Goal: Use online tool/utility: Utilize a website feature to perform a specific function

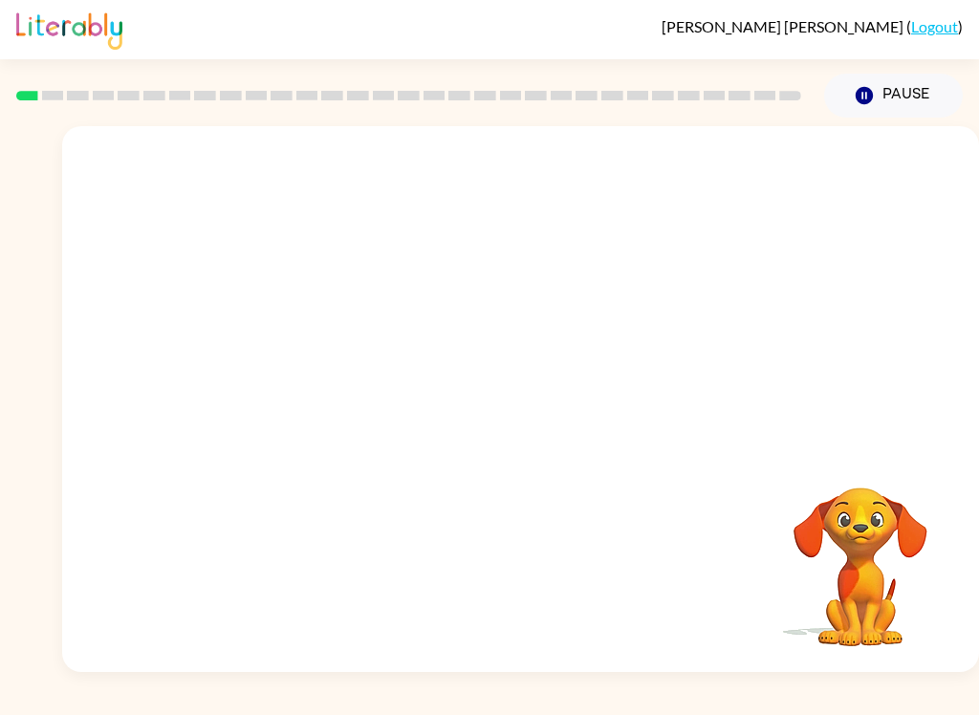
click at [311, 378] on video "Your browser must support playing .mp4 files to use Literably. Please try using…" at bounding box center [520, 286] width 917 height 321
click at [299, 356] on video "Your browser must support playing .mp4 files to use Literably. Please try using…" at bounding box center [520, 286] width 917 height 321
click at [314, 361] on video "Your browser must support playing .mp4 files to use Literably. Please try using…" at bounding box center [520, 286] width 917 height 321
click at [303, 361] on video "Your browser must support playing .mp4 files to use Literably. Please try using…" at bounding box center [520, 286] width 917 height 321
click at [296, 361] on video "Your browser must support playing .mp4 files to use Literably. Please try using…" at bounding box center [520, 286] width 917 height 321
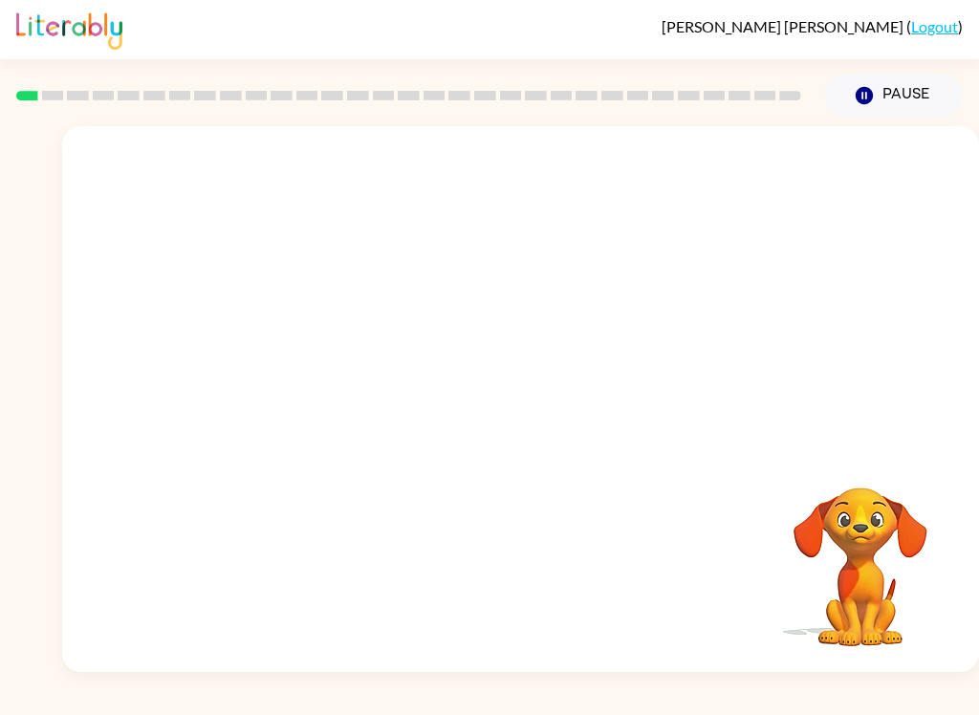
click at [332, 364] on video "Your browser must support playing .mp4 files to use Literably. Please try using…" at bounding box center [520, 286] width 917 height 321
click at [485, 184] on video "Your browser must support playing .mp4 files to use Literably. Please try using…" at bounding box center [520, 286] width 917 height 321
click at [280, 362] on video "Your browser must support playing .mp4 files to use Literably. Please try using…" at bounding box center [520, 286] width 917 height 321
click at [349, 362] on video "Your browser must support playing .mp4 files to use Literably. Please try using…" at bounding box center [520, 286] width 917 height 321
click at [779, 182] on video "Your browser must support playing .mp4 files to use Literably. Please try using…" at bounding box center [520, 286] width 917 height 321
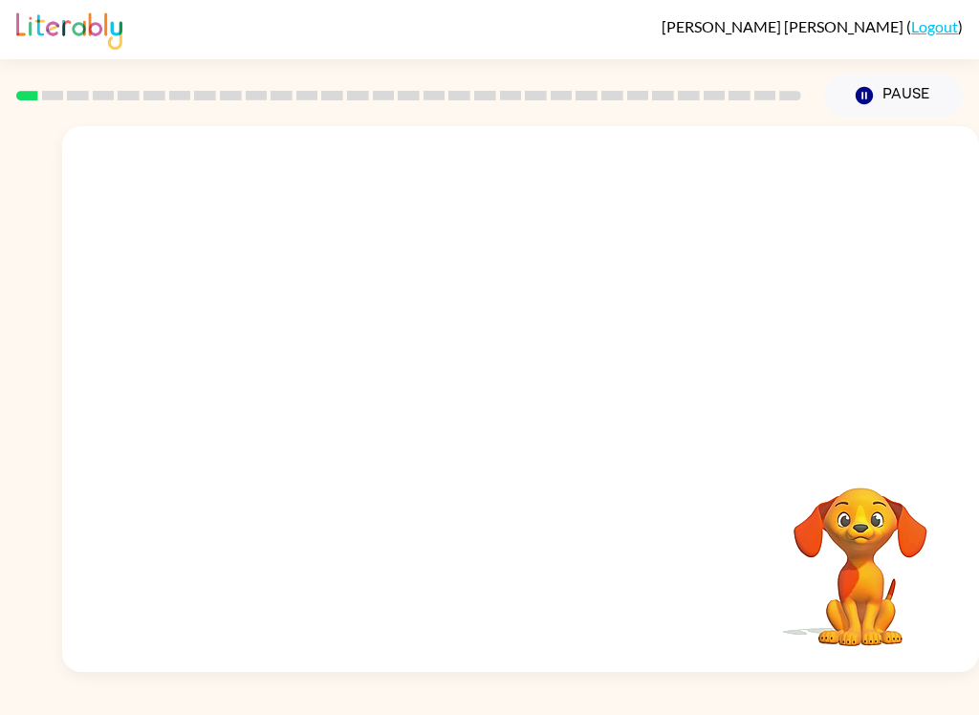
click at [777, 171] on video "Your browser must support playing .mp4 files to use Literably. Please try using…" at bounding box center [520, 286] width 917 height 321
click at [373, 382] on video "Your browser must support playing .mp4 files to use Literably. Please try using…" at bounding box center [520, 286] width 917 height 321
click at [339, 367] on video "Your browser must support playing .mp4 files to use Literably. Please try using…" at bounding box center [520, 286] width 917 height 321
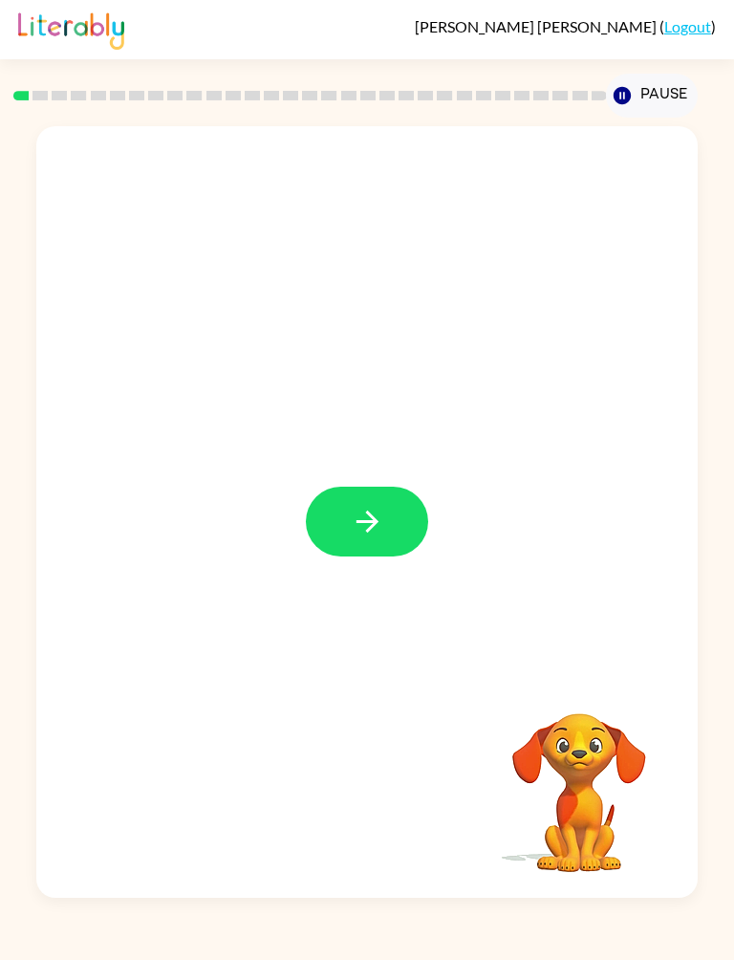
click at [413, 525] on button "button" at bounding box center [367, 522] width 122 height 70
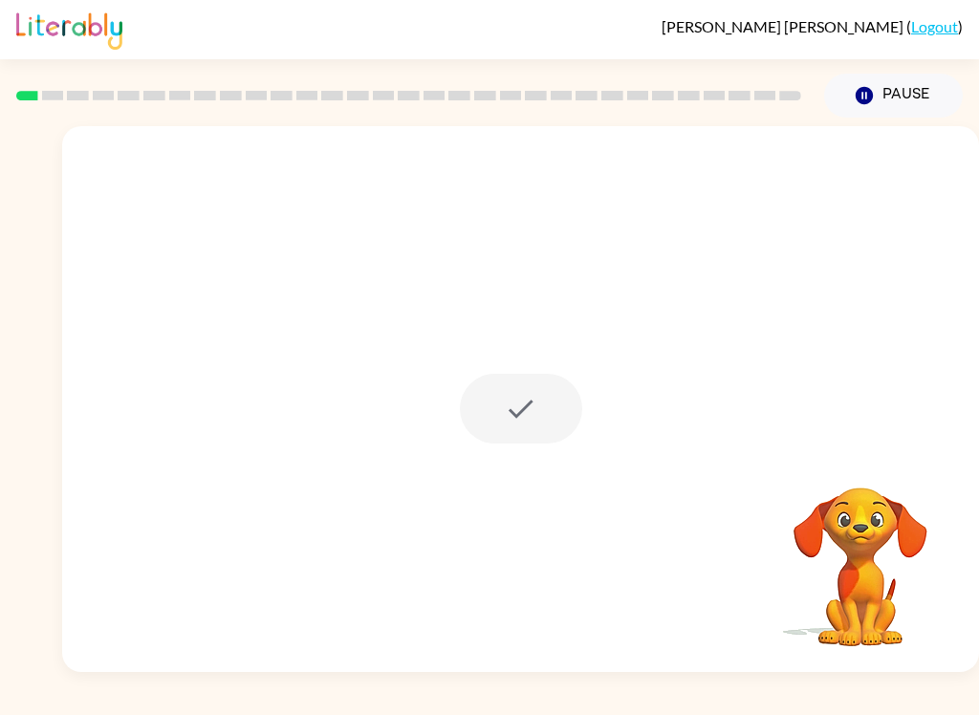
click at [355, 528] on div at bounding box center [520, 399] width 917 height 546
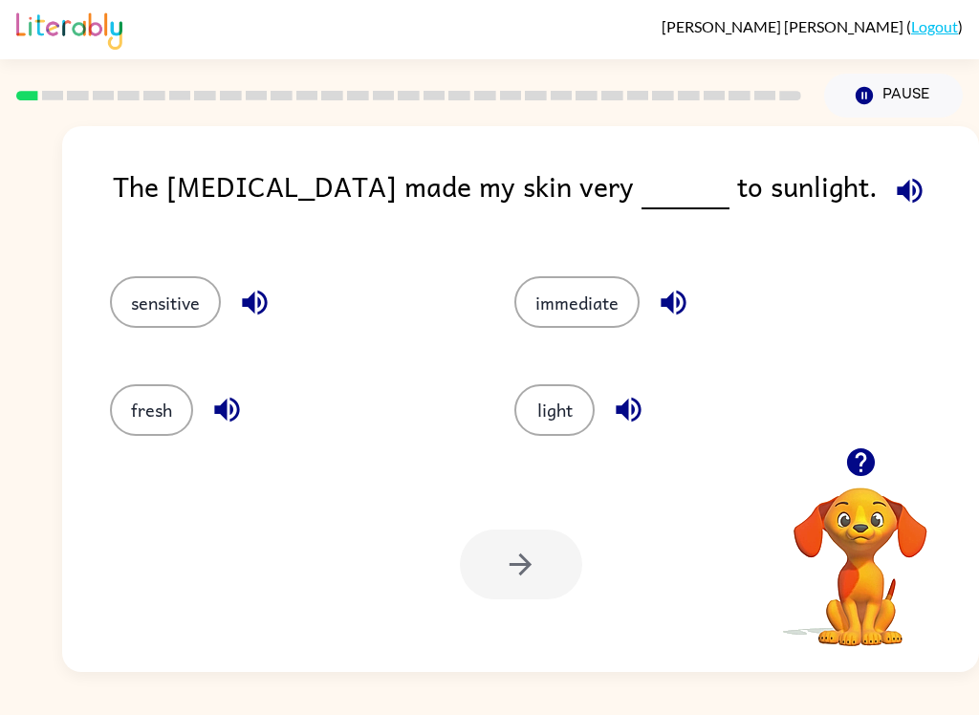
click at [145, 420] on button "fresh" at bounding box center [151, 410] width 83 height 52
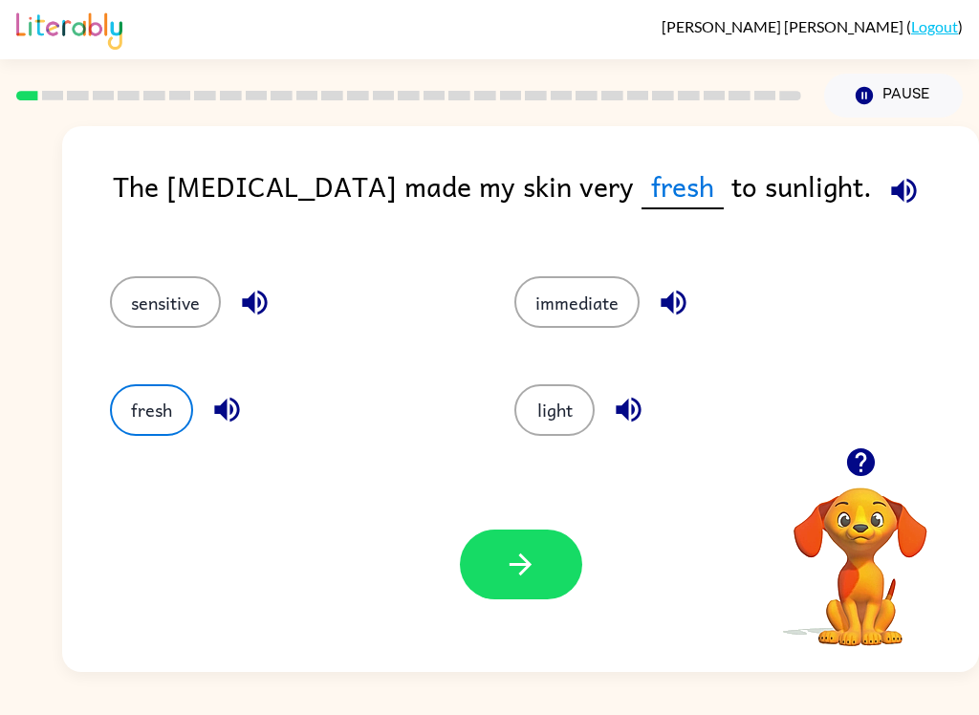
click at [160, 303] on button "sensitive" at bounding box center [165, 302] width 111 height 52
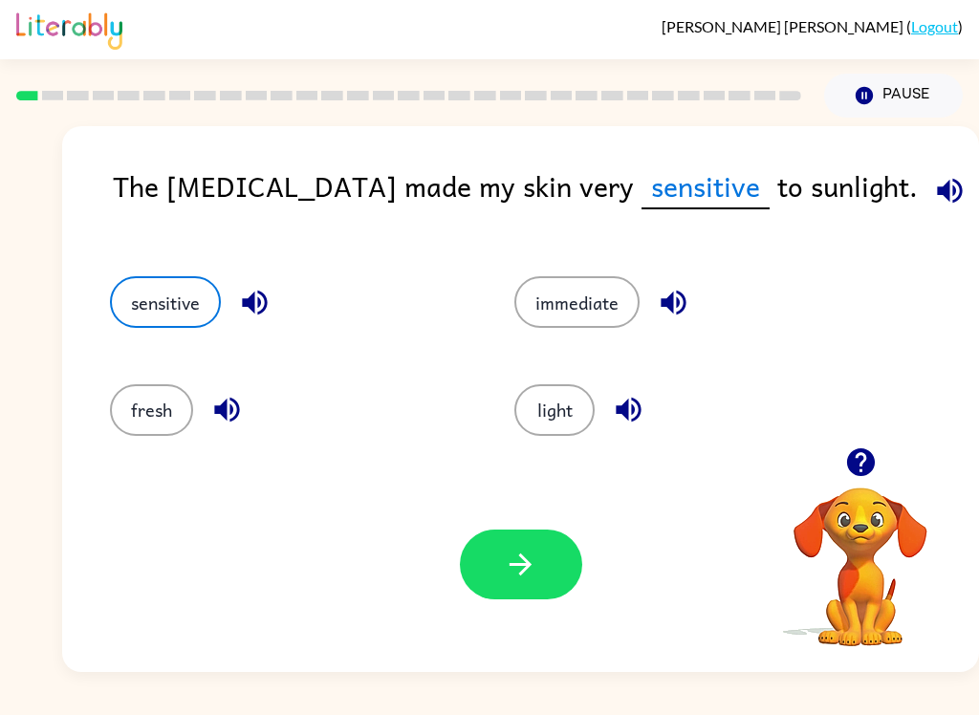
click at [503, 575] on button "button" at bounding box center [521, 565] width 122 height 70
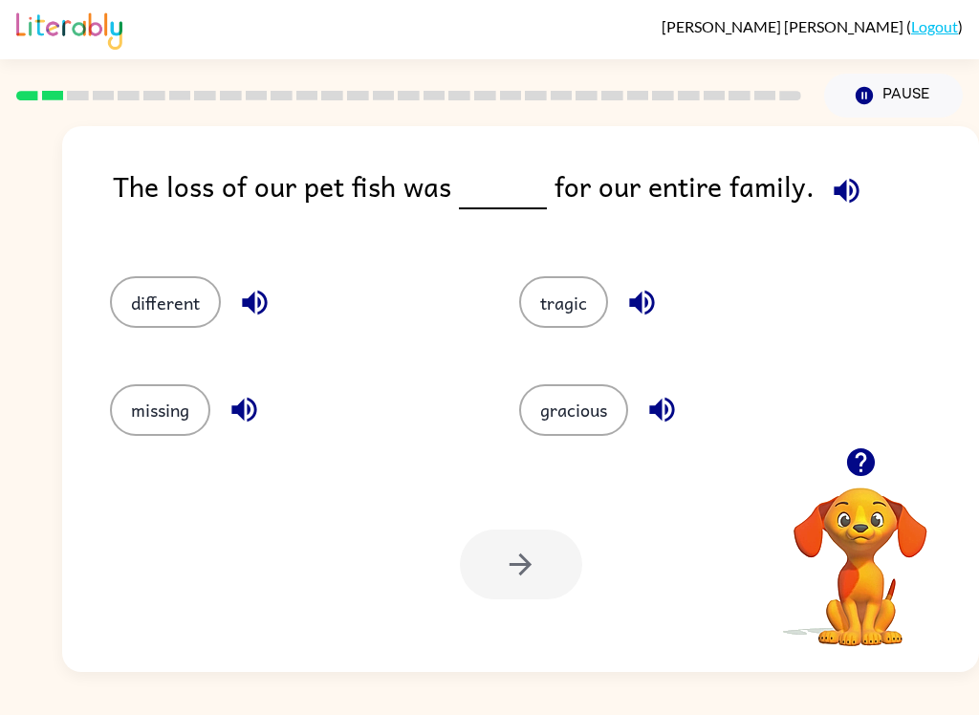
click at [882, 470] on button "button" at bounding box center [861, 462] width 49 height 49
click at [884, 471] on video "Your browser must support playing .mp4 files to use Literably. Please try using…" at bounding box center [860, 553] width 191 height 191
click at [562, 298] on button "tragic" at bounding box center [563, 302] width 89 height 52
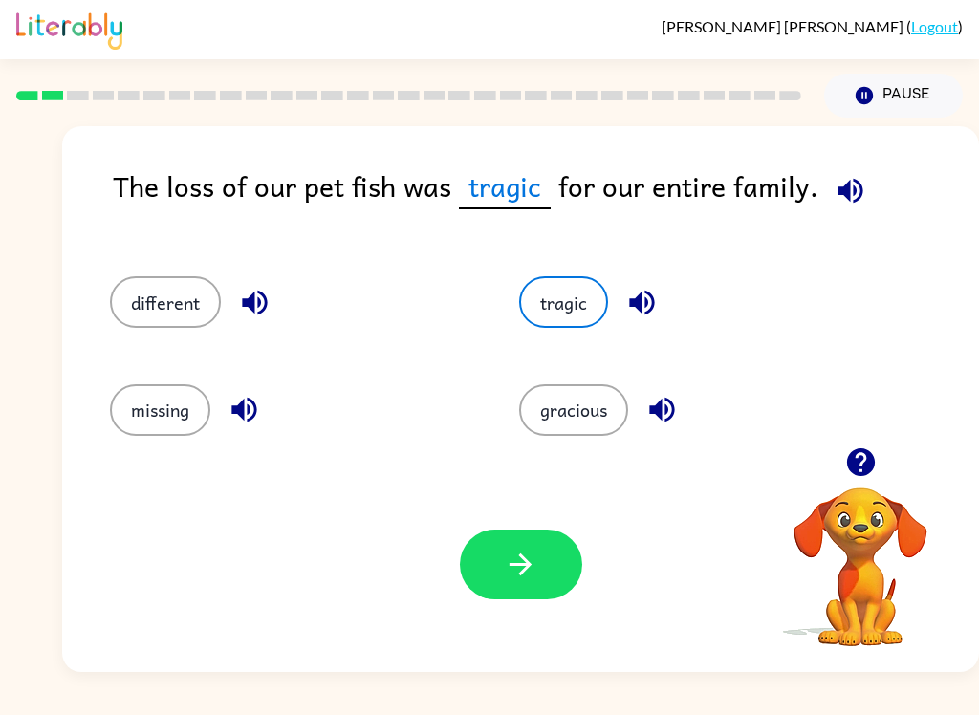
click at [546, 548] on button "button" at bounding box center [521, 565] width 122 height 70
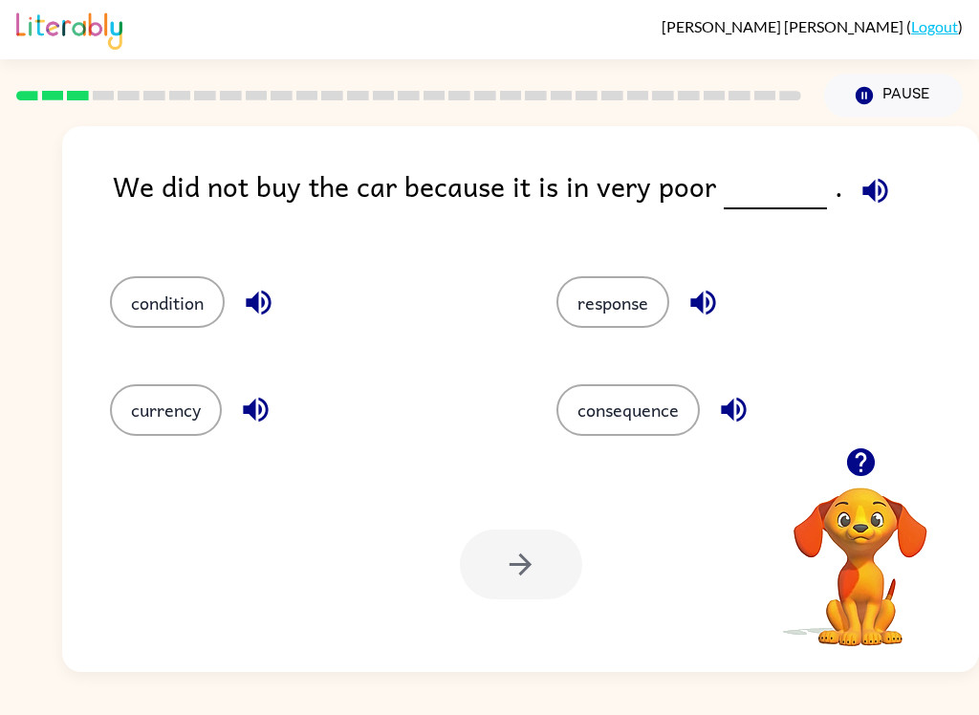
click at [186, 273] on div "condition" at bounding box center [297, 293] width 447 height 107
click at [181, 326] on button "condition" at bounding box center [167, 302] width 115 height 52
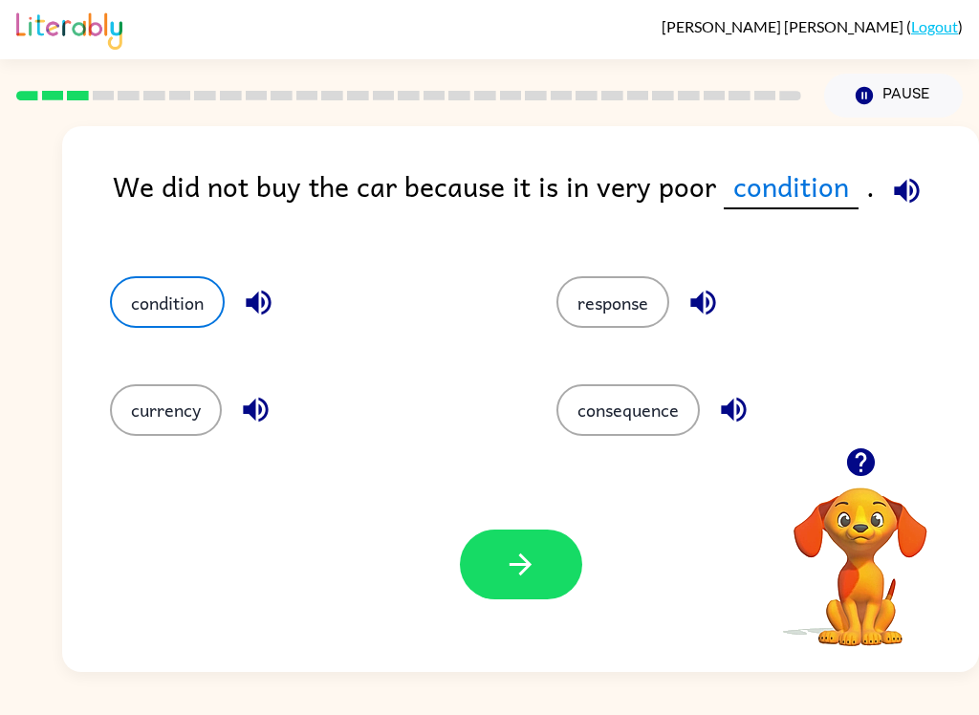
click at [507, 589] on button "button" at bounding box center [521, 565] width 122 height 70
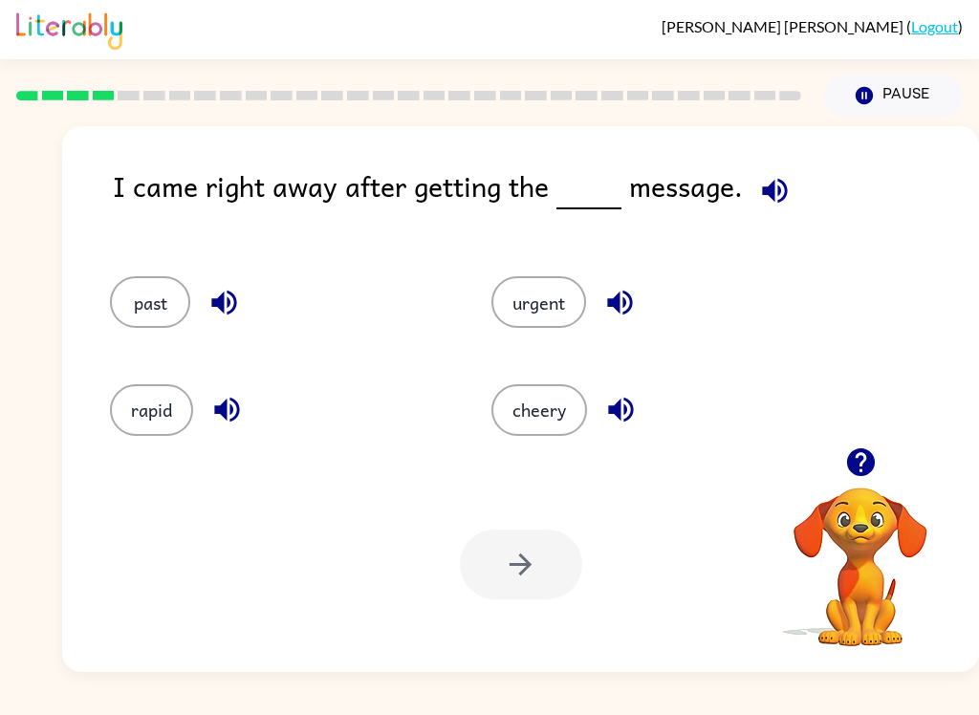
click at [573, 434] on button "cheery" at bounding box center [540, 410] width 96 height 52
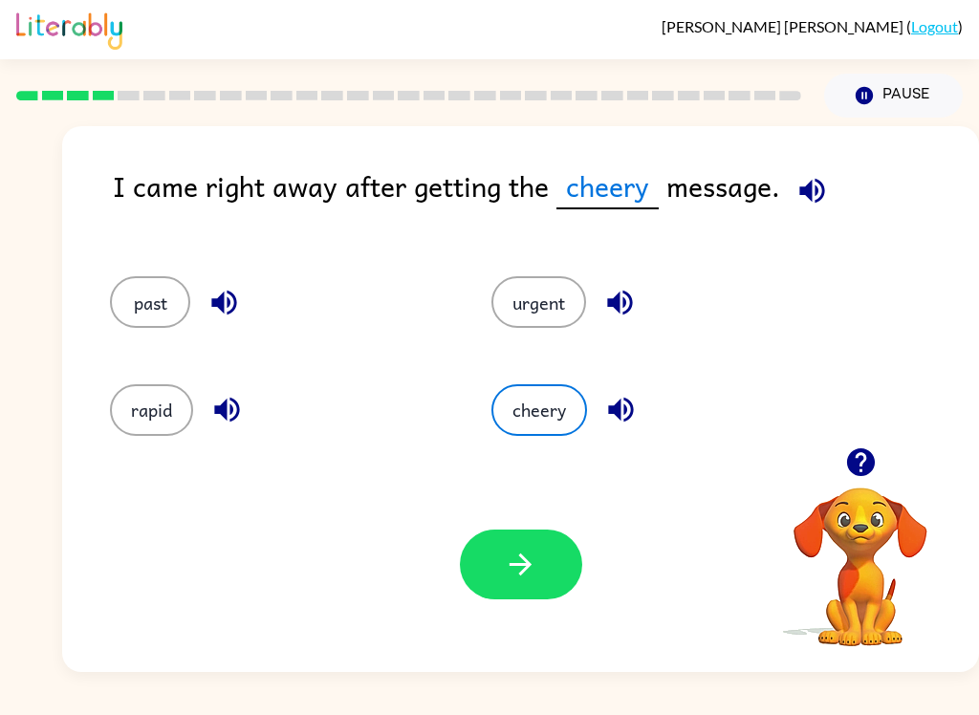
click at [540, 572] on button "button" at bounding box center [521, 565] width 122 height 70
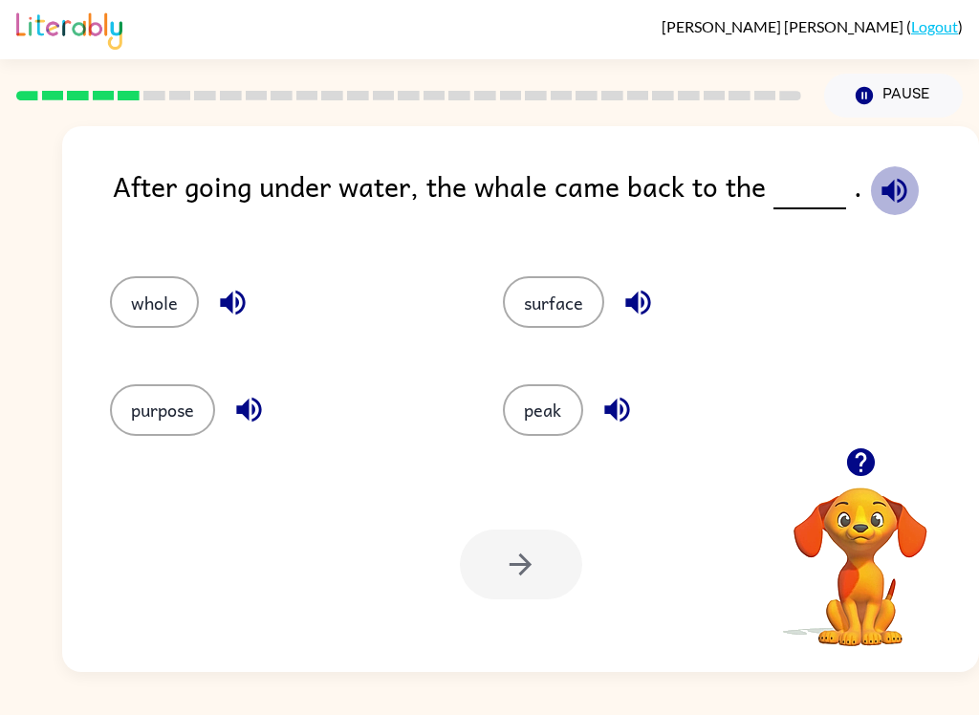
click at [883, 207] on icon "button" at bounding box center [894, 190] width 33 height 33
click at [569, 317] on button "surface" at bounding box center [553, 302] width 101 height 52
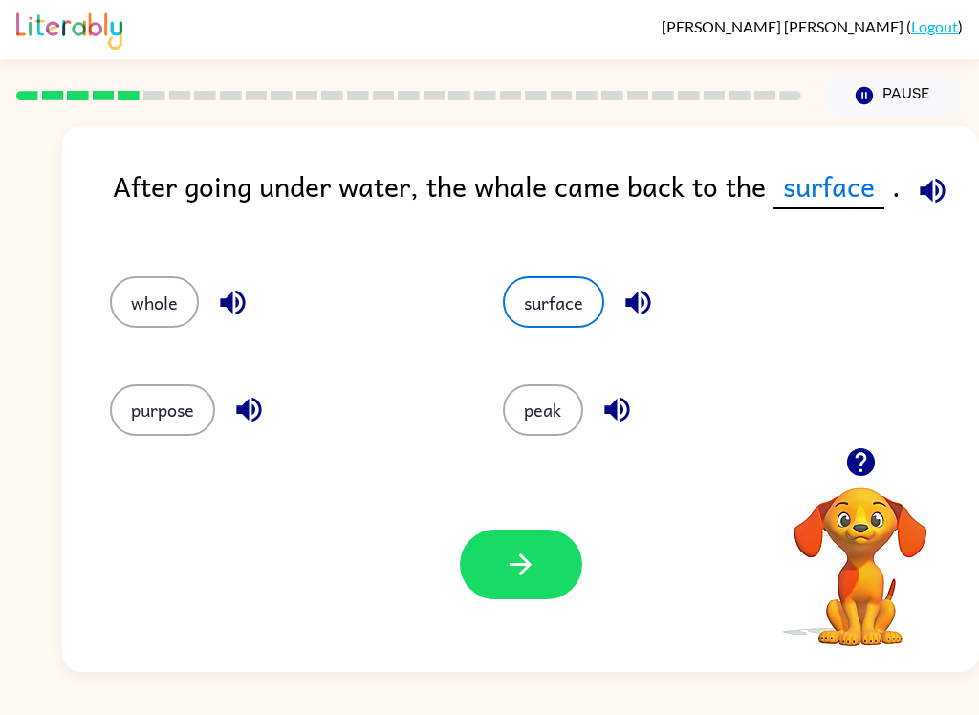
click at [534, 589] on button "button" at bounding box center [521, 565] width 122 height 70
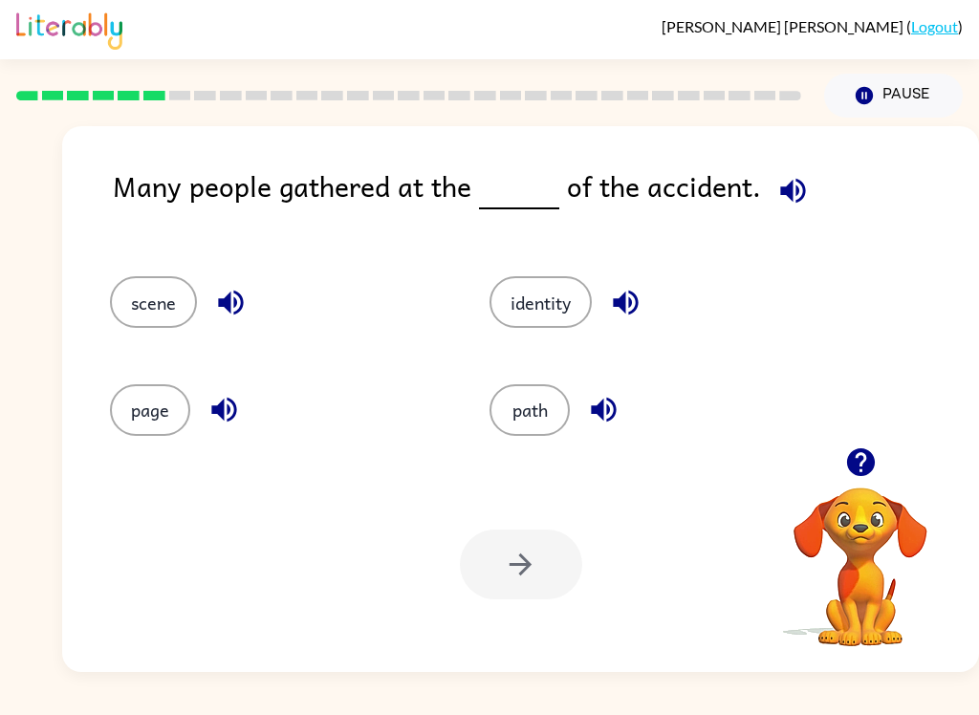
click at [131, 407] on button "page" at bounding box center [150, 410] width 80 height 52
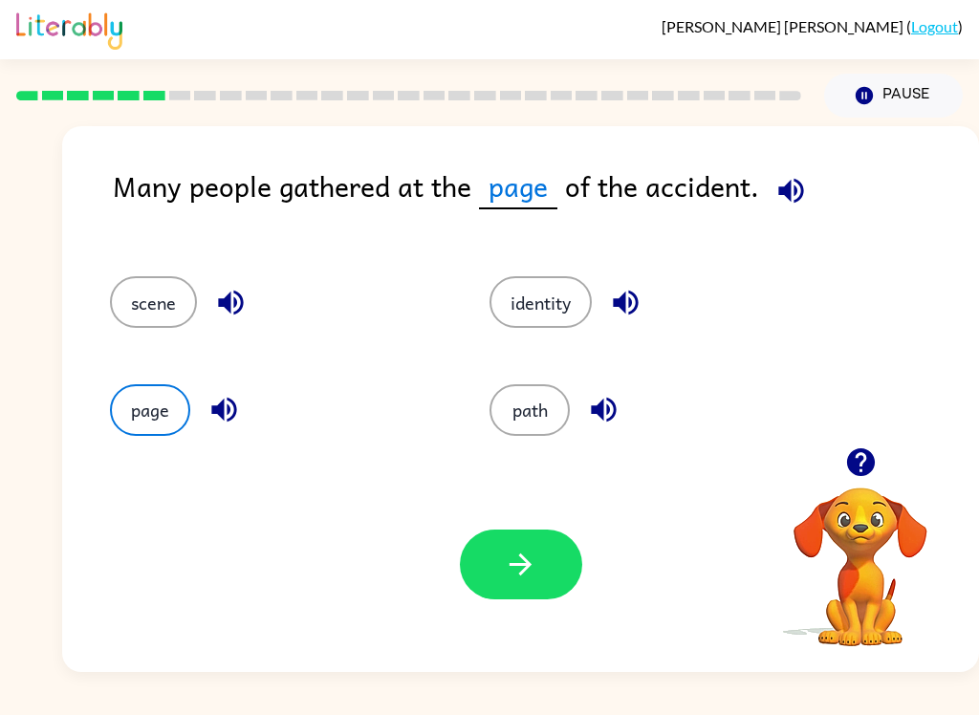
click at [568, 530] on div "Your browser must support playing .mp4 files to use Literably. Please try using…" at bounding box center [520, 564] width 917 height 215
click at [534, 562] on icon "button" at bounding box center [520, 564] width 33 height 33
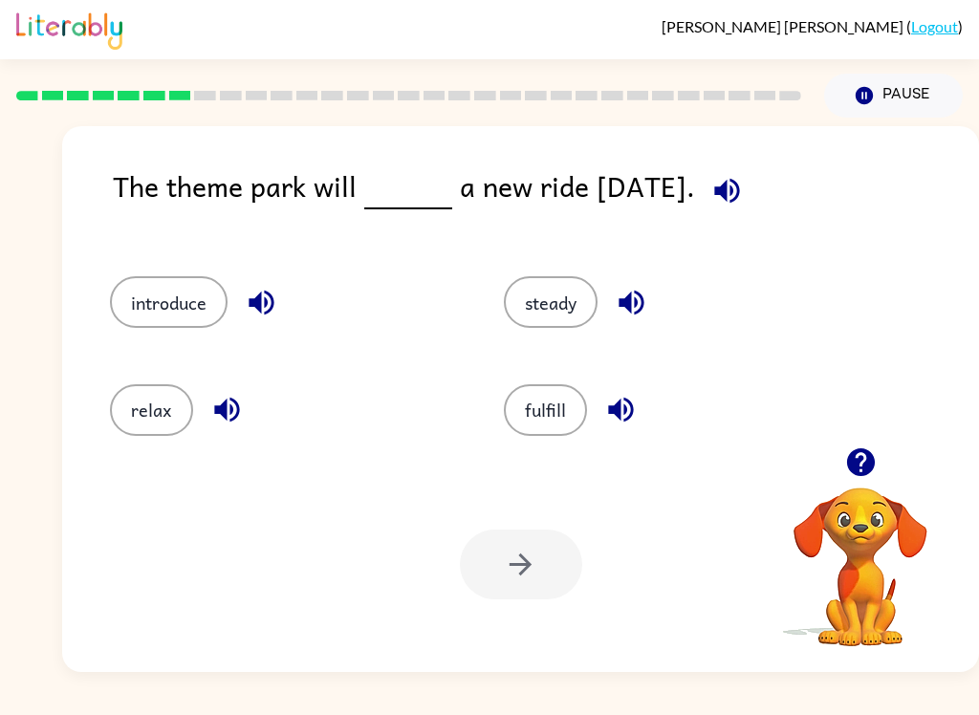
click at [152, 312] on button "introduce" at bounding box center [169, 302] width 118 height 52
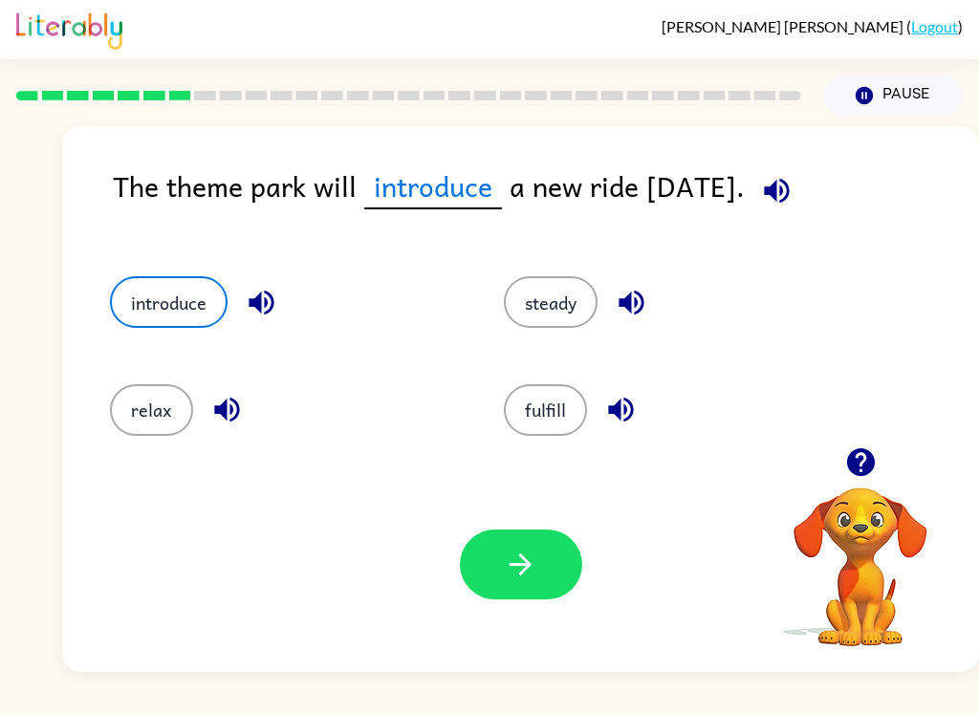
click at [534, 561] on icon "button" at bounding box center [520, 564] width 33 height 33
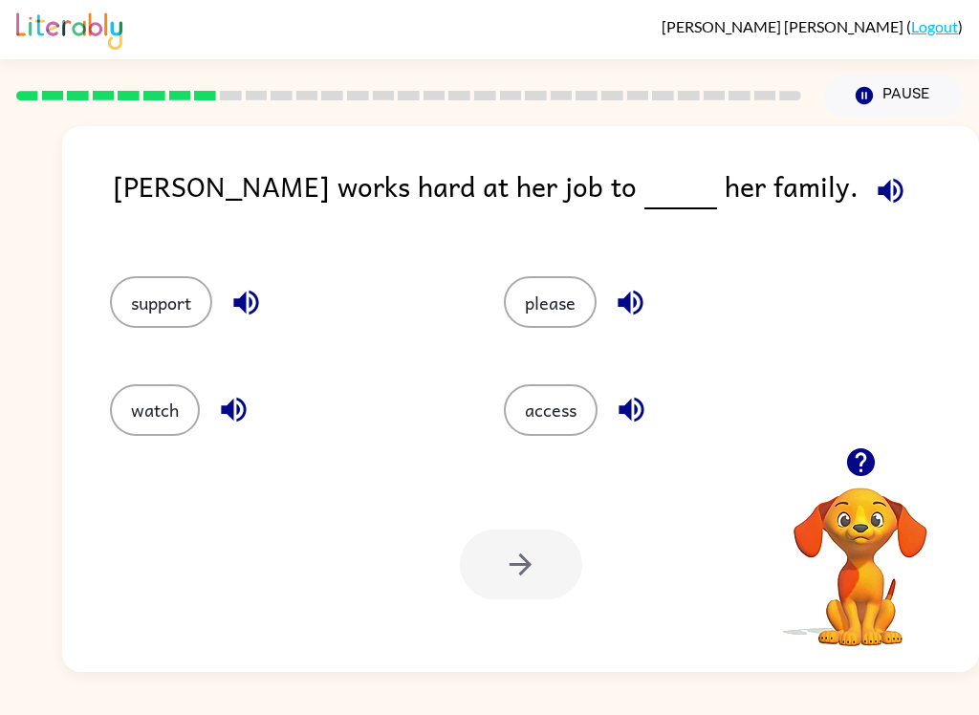
click at [179, 304] on button "support" at bounding box center [161, 302] width 102 height 52
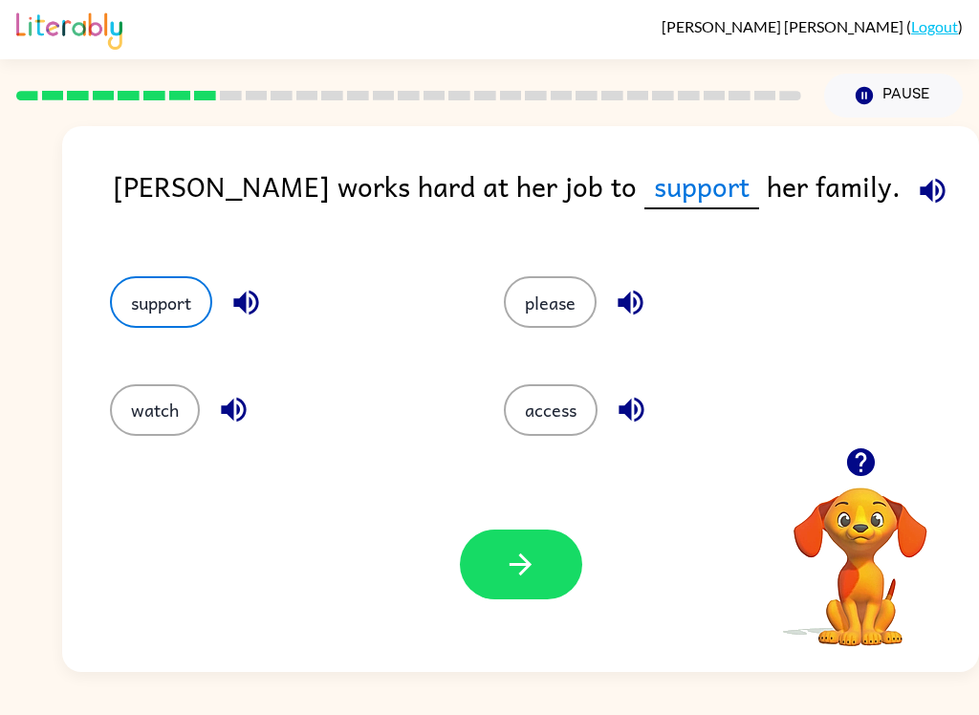
click at [530, 574] on icon "button" at bounding box center [520, 564] width 33 height 33
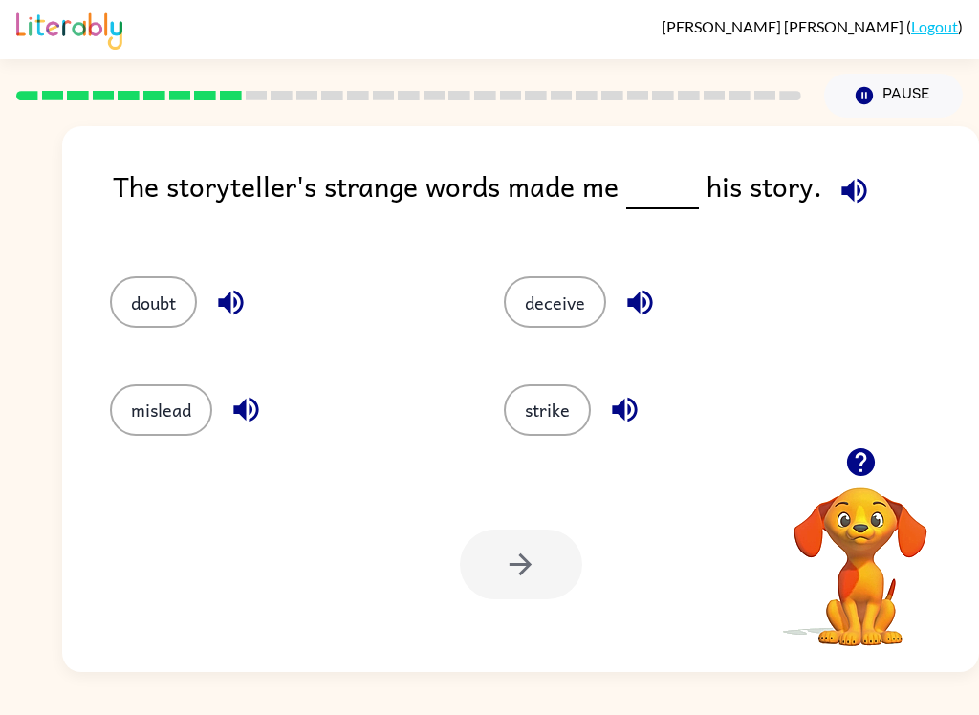
click at [164, 296] on button "doubt" at bounding box center [153, 302] width 87 height 52
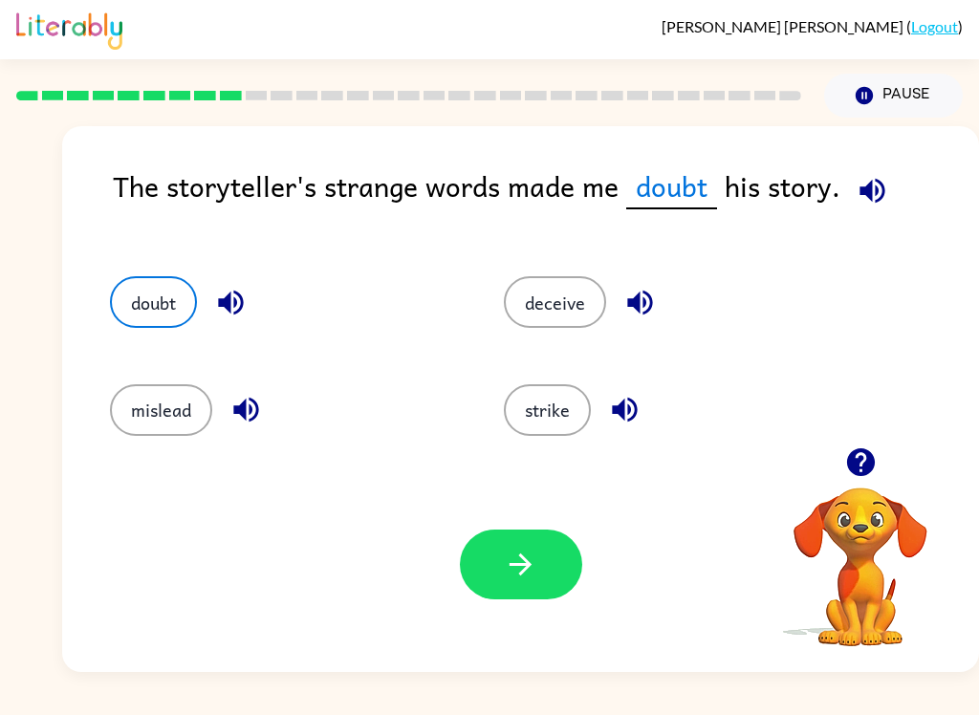
click at [568, 568] on button "button" at bounding box center [521, 565] width 122 height 70
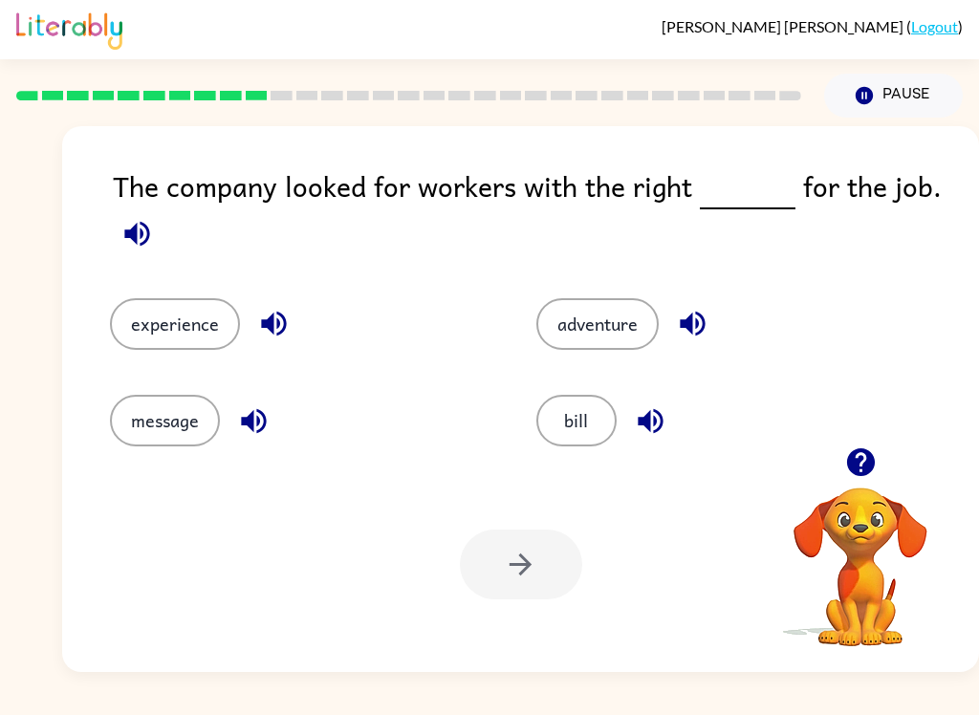
click at [194, 316] on button "experience" at bounding box center [175, 324] width 130 height 52
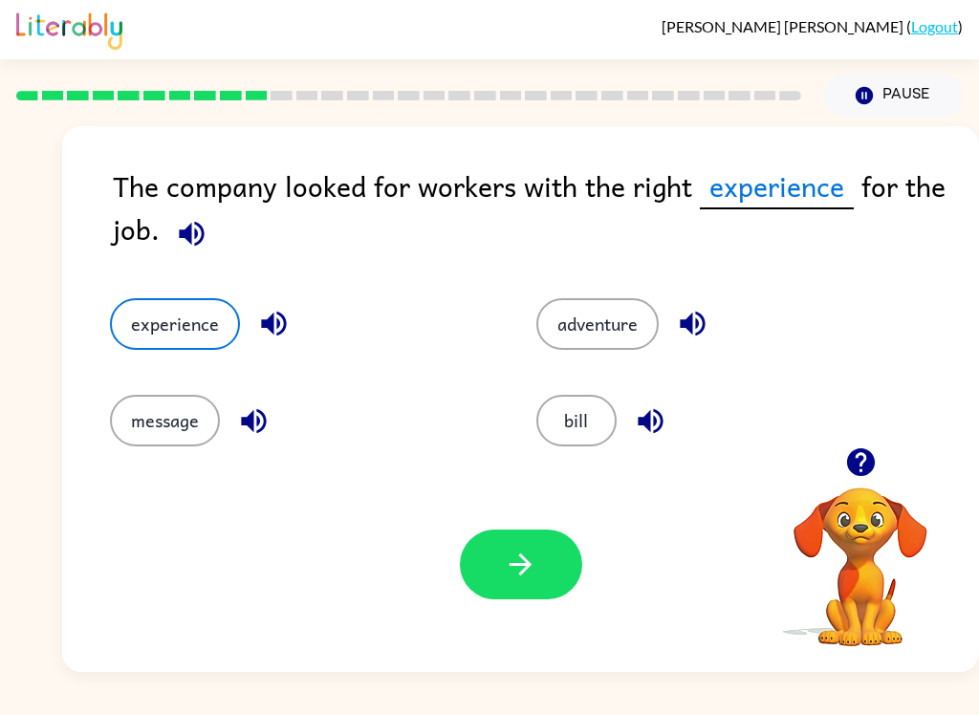
click at [499, 584] on button "button" at bounding box center [521, 565] width 122 height 70
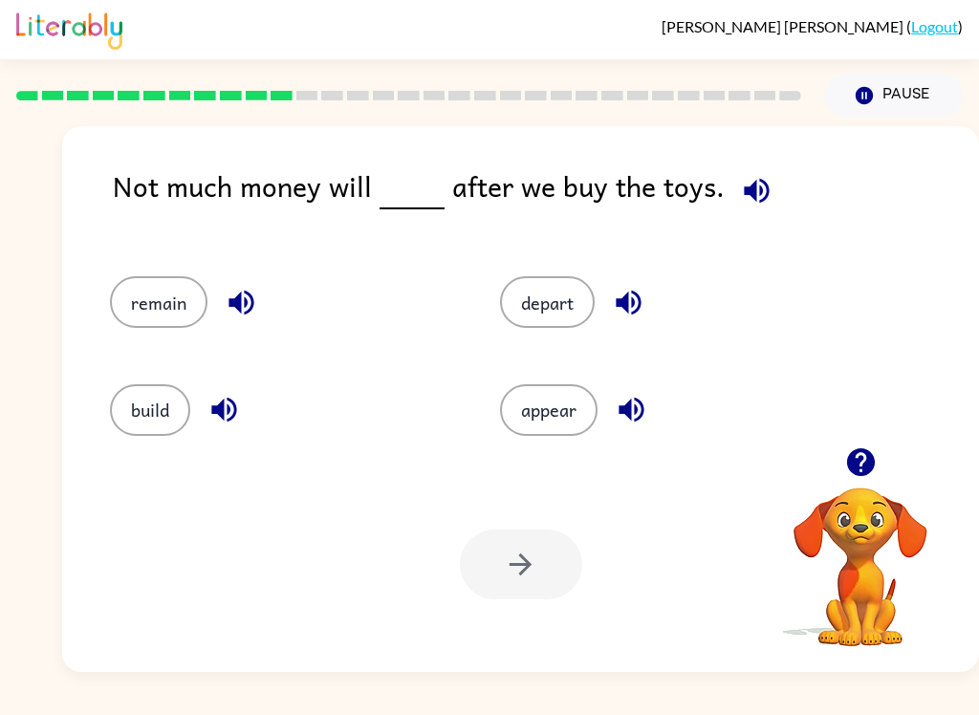
click at [160, 306] on button "remain" at bounding box center [159, 302] width 98 height 52
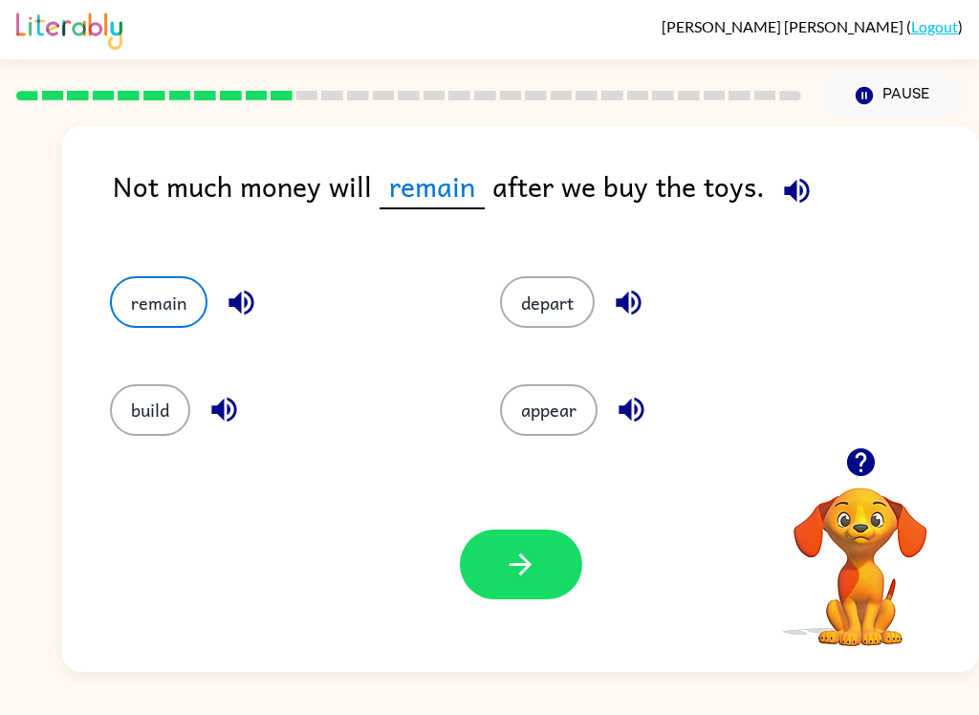
click at [494, 580] on button "button" at bounding box center [521, 565] width 122 height 70
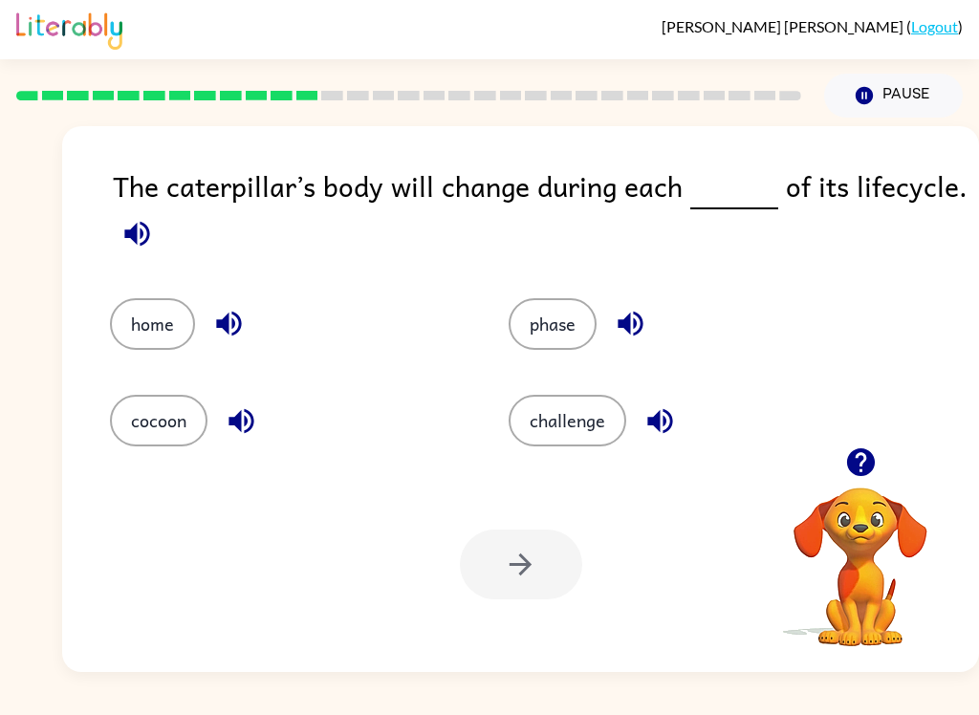
click at [570, 322] on button "phase" at bounding box center [553, 324] width 88 height 52
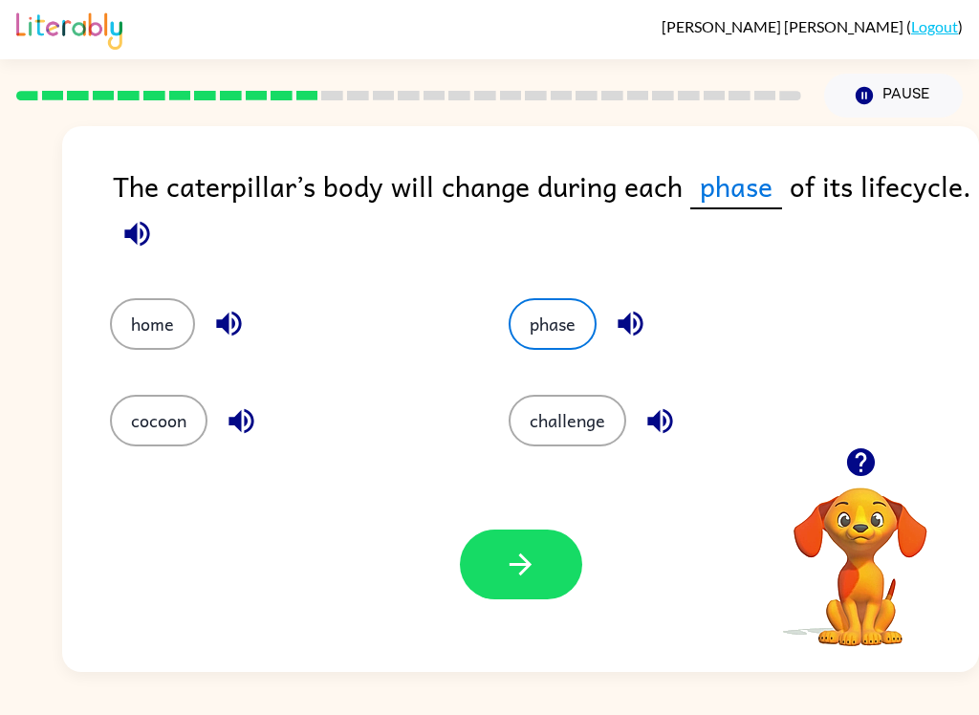
click at [557, 577] on button "button" at bounding box center [521, 565] width 122 height 70
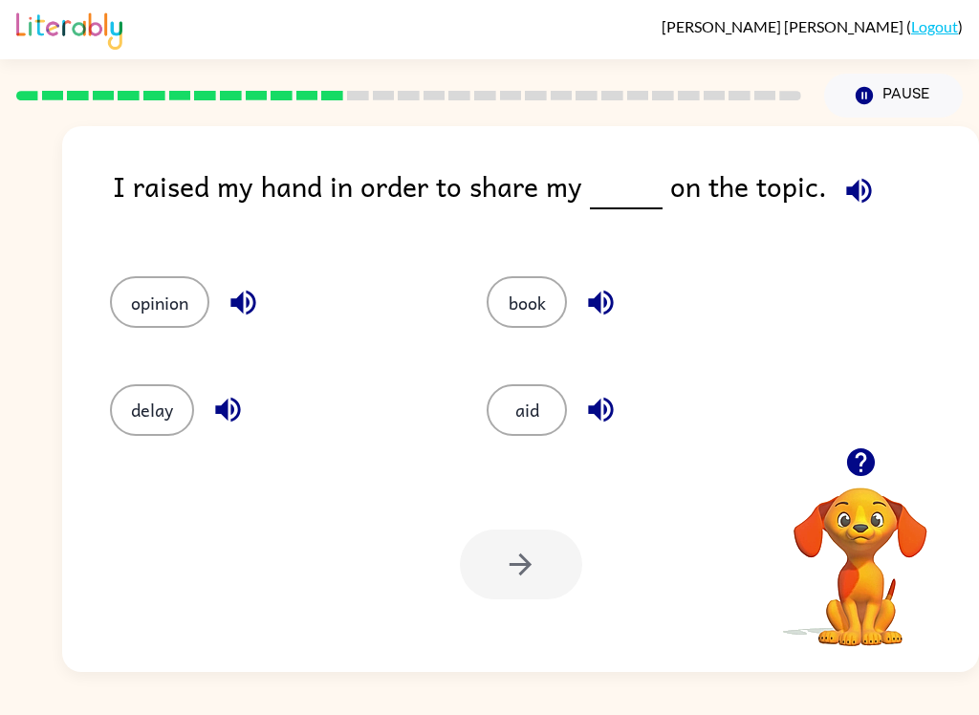
click at [858, 187] on icon "button" at bounding box center [858, 190] width 33 height 33
click at [136, 303] on button "opinion" at bounding box center [159, 302] width 99 height 52
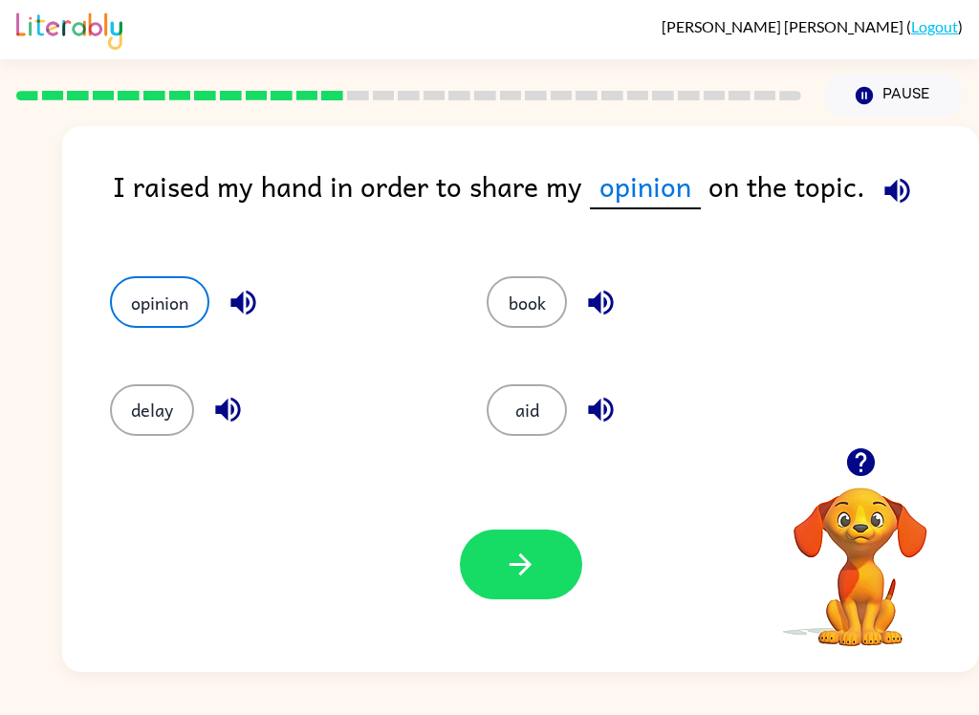
click at [550, 325] on button "book" at bounding box center [527, 302] width 80 height 52
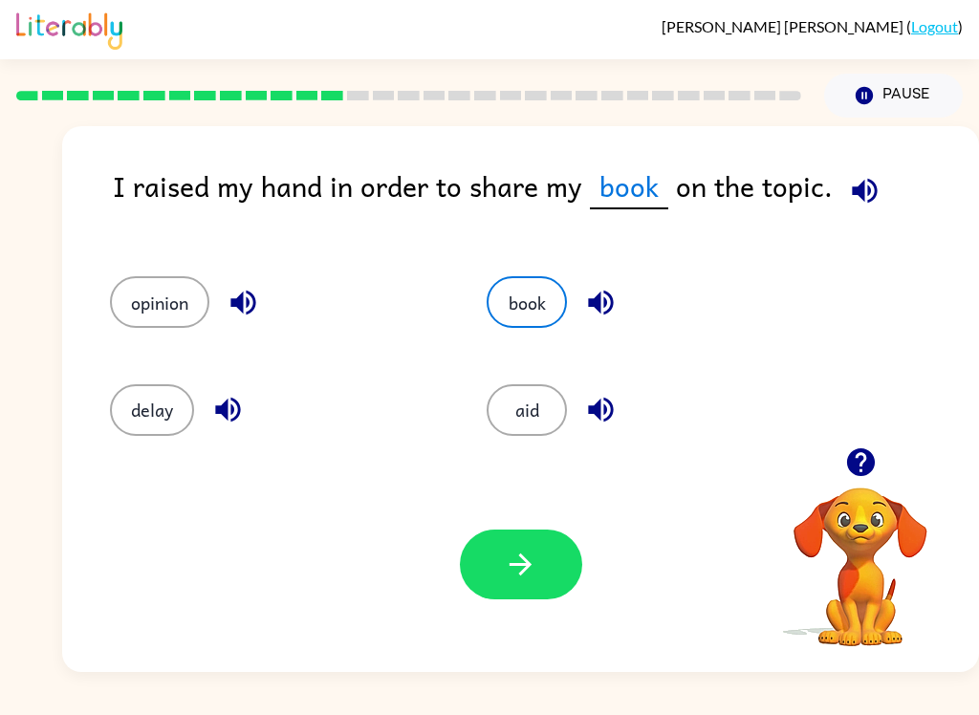
click at [537, 591] on button "button" at bounding box center [521, 565] width 122 height 70
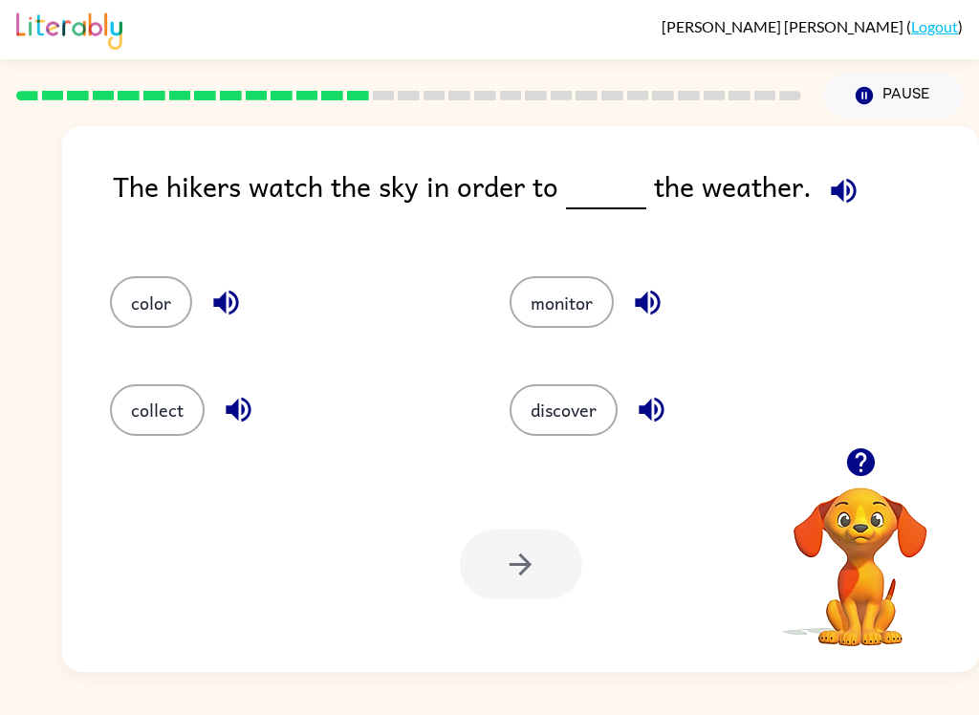
click at [570, 424] on button "discover" at bounding box center [564, 410] width 108 height 52
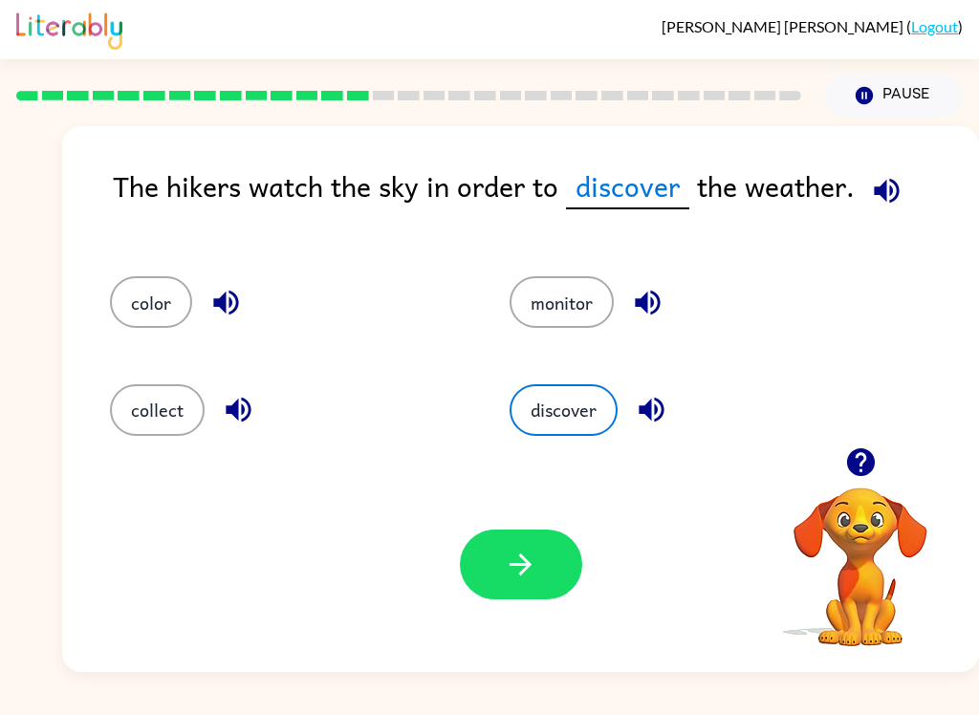
click at [569, 322] on button "monitor" at bounding box center [562, 302] width 104 height 52
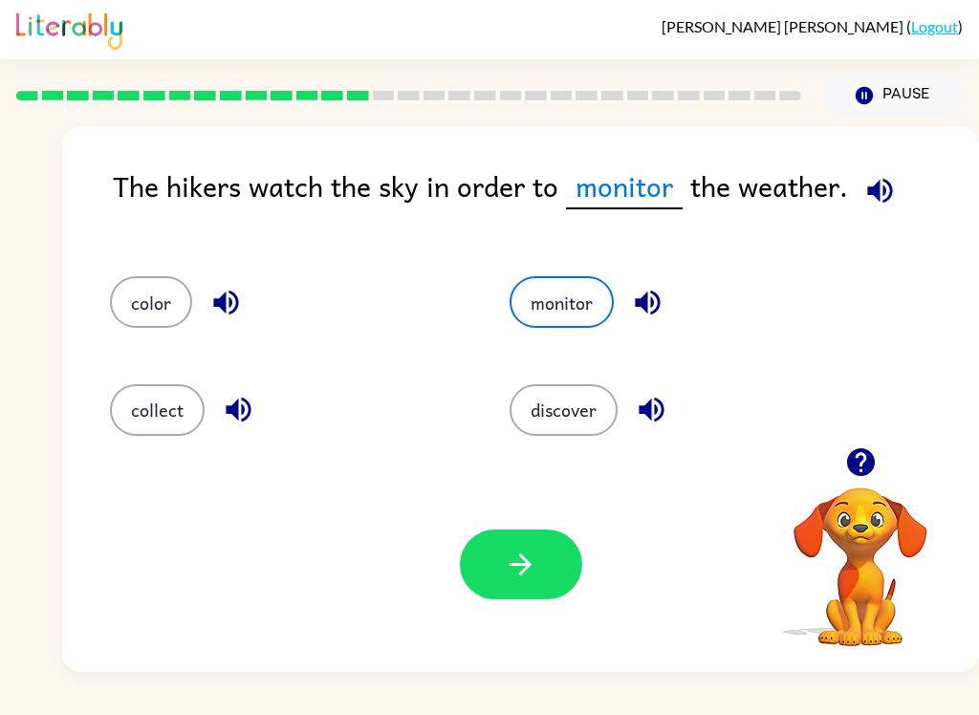
click at [513, 595] on button "button" at bounding box center [521, 565] width 122 height 70
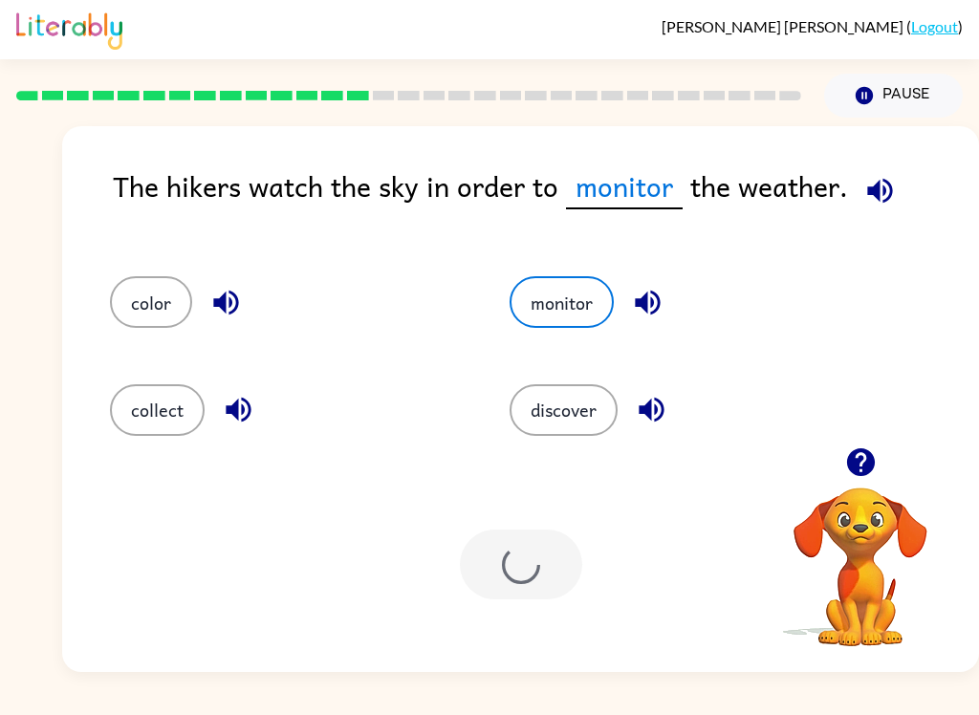
click at [512, 594] on div at bounding box center [521, 565] width 122 height 70
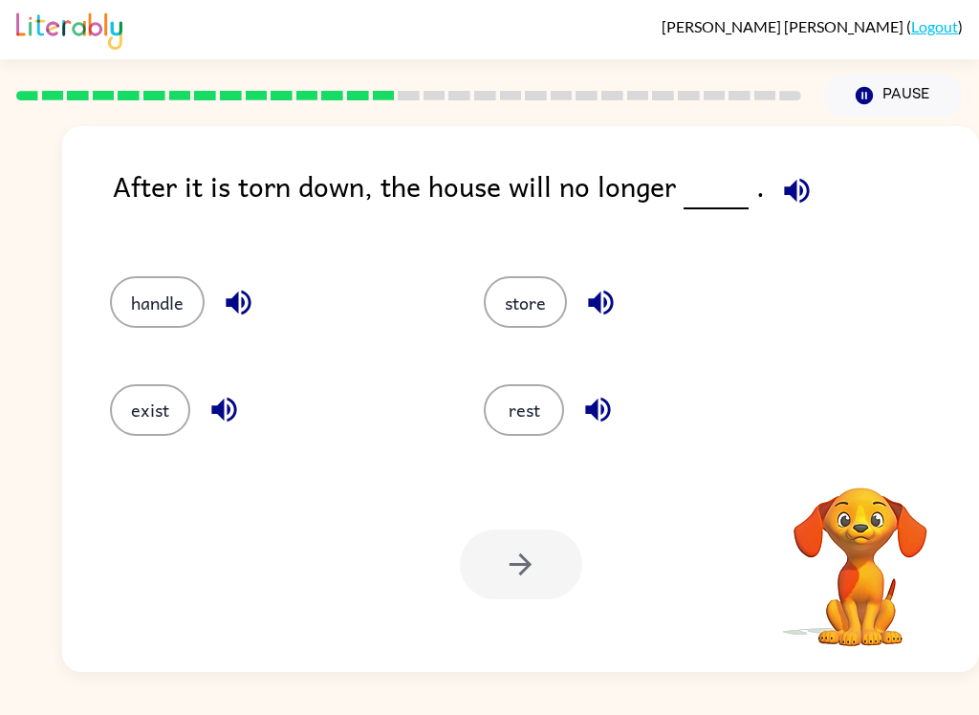
click at [813, 192] on button "button" at bounding box center [797, 190] width 49 height 49
click at [812, 191] on button "button" at bounding box center [797, 190] width 49 height 49
click at [800, 188] on icon "button" at bounding box center [796, 190] width 25 height 25
click at [144, 403] on button "exist" at bounding box center [150, 410] width 80 height 52
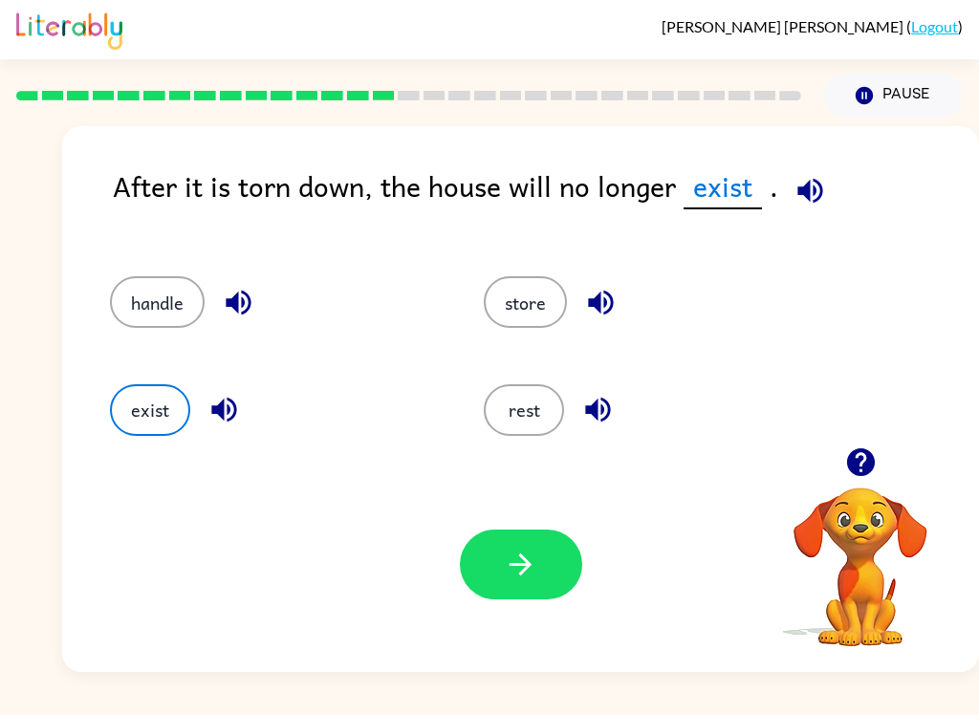
click at [506, 558] on icon "button" at bounding box center [520, 564] width 33 height 33
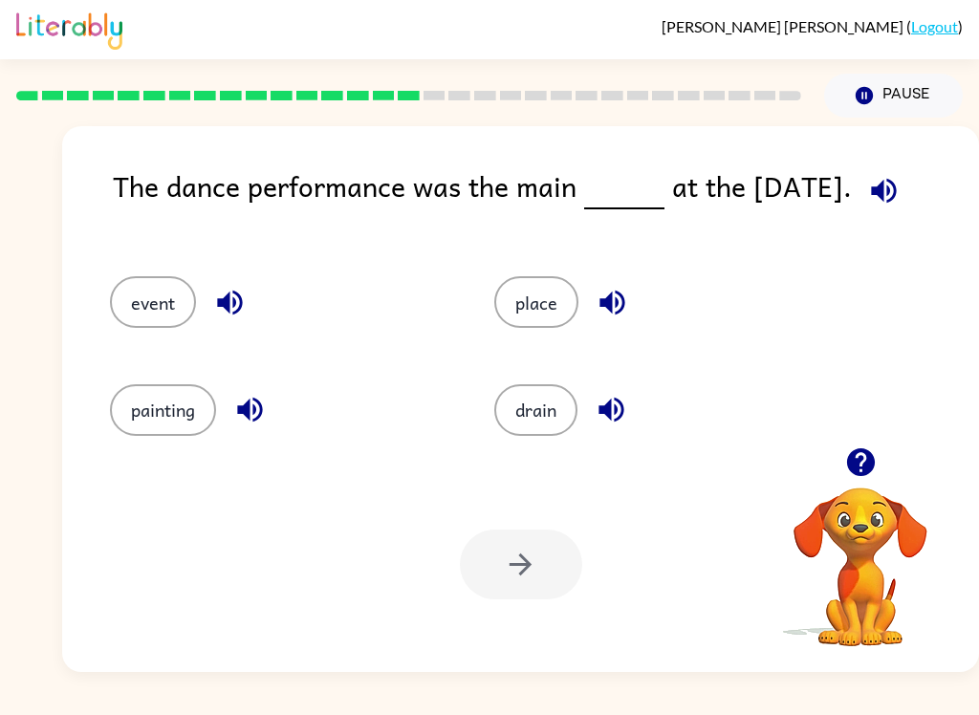
click at [167, 295] on button "event" at bounding box center [153, 302] width 86 height 52
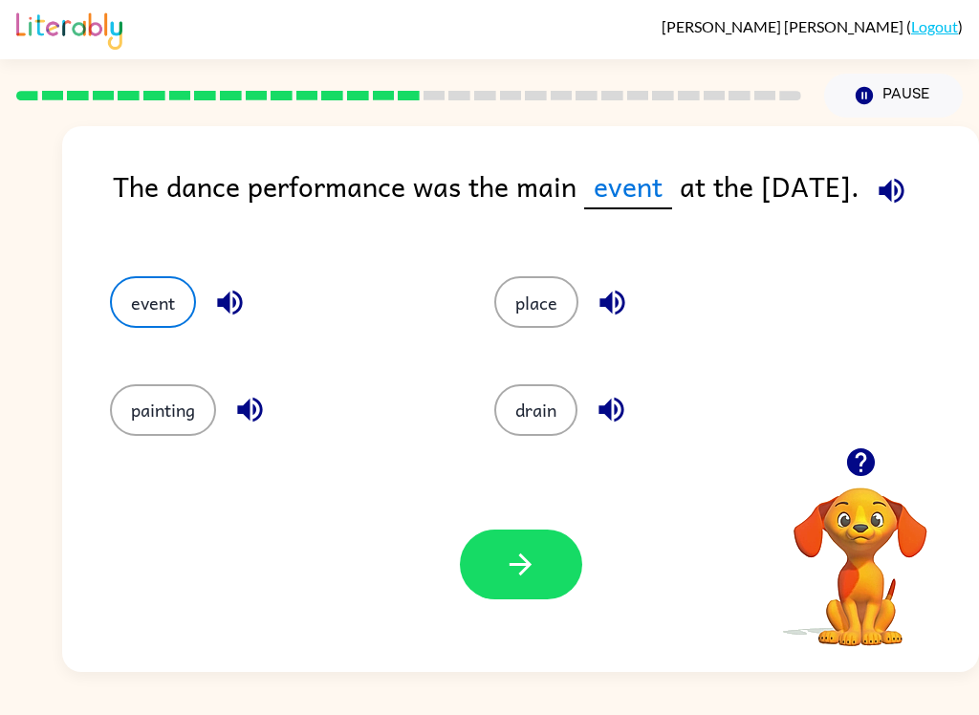
click at [469, 571] on button "button" at bounding box center [521, 565] width 122 height 70
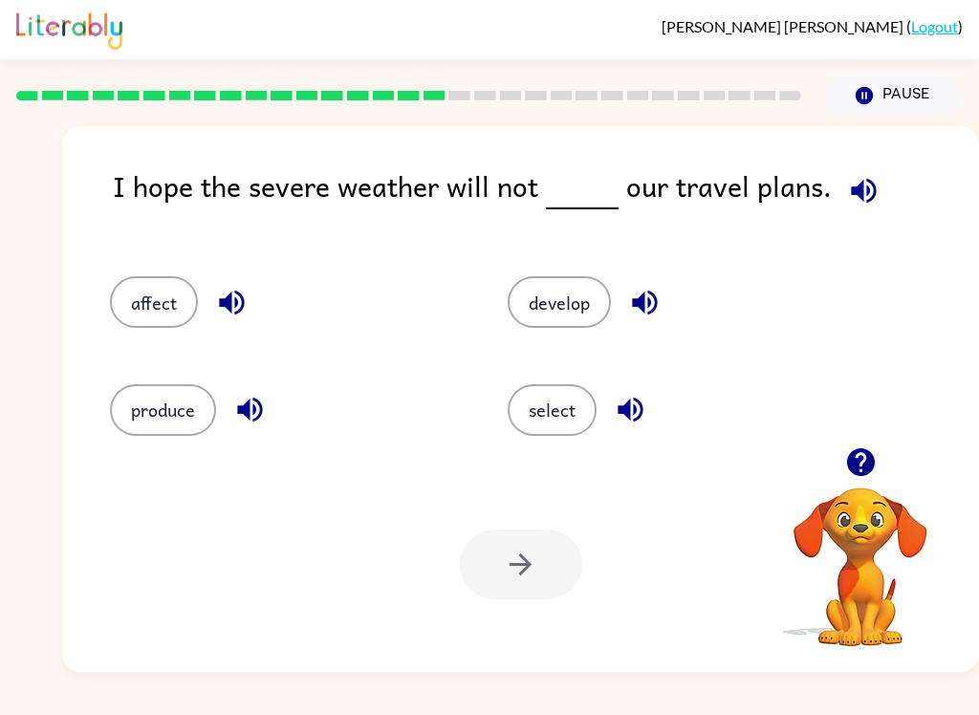
click at [153, 328] on button "affect" at bounding box center [154, 302] width 88 height 52
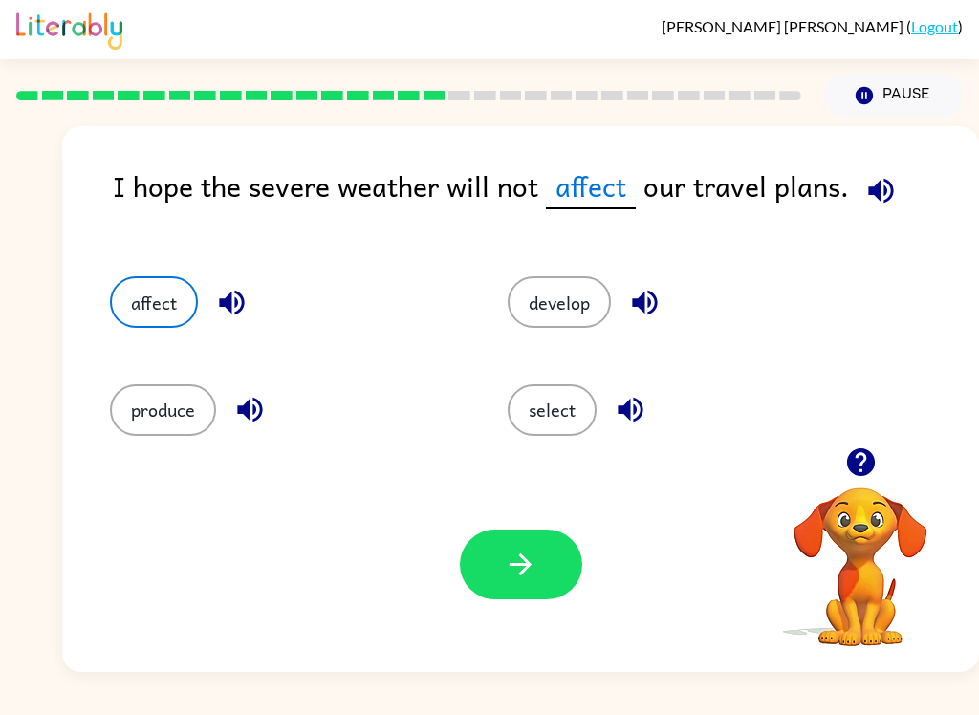
click at [159, 335] on div "affect" at bounding box center [273, 293] width 398 height 107
click at [492, 591] on button "button" at bounding box center [521, 565] width 122 height 70
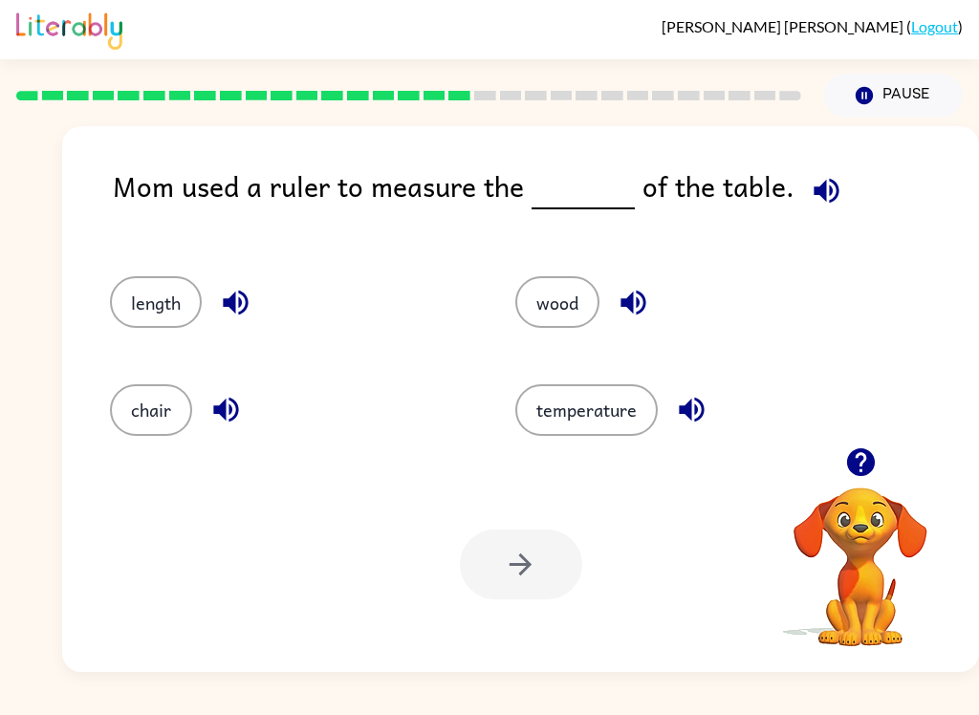
click at [126, 315] on button "length" at bounding box center [156, 302] width 92 height 52
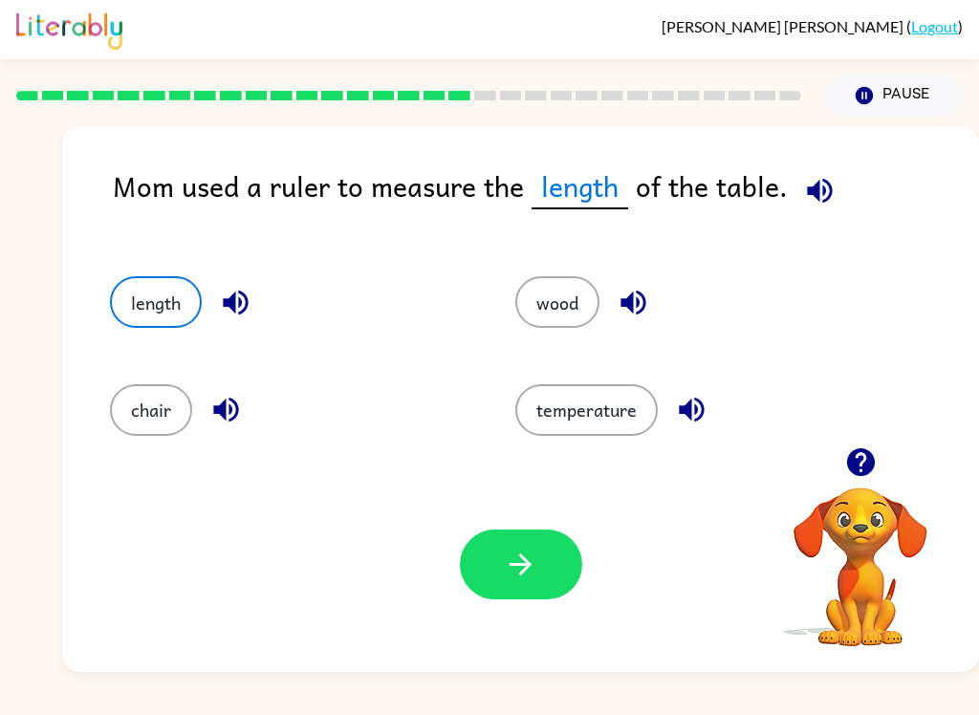
click at [533, 557] on icon "button" at bounding box center [520, 564] width 33 height 33
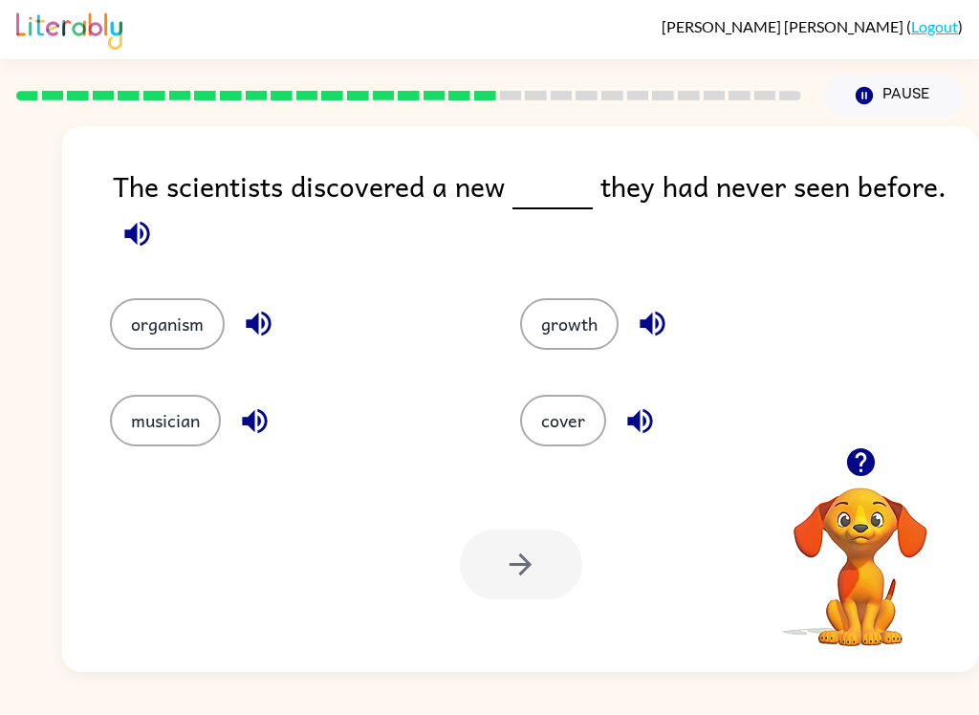
click at [183, 322] on button "organism" at bounding box center [167, 324] width 115 height 52
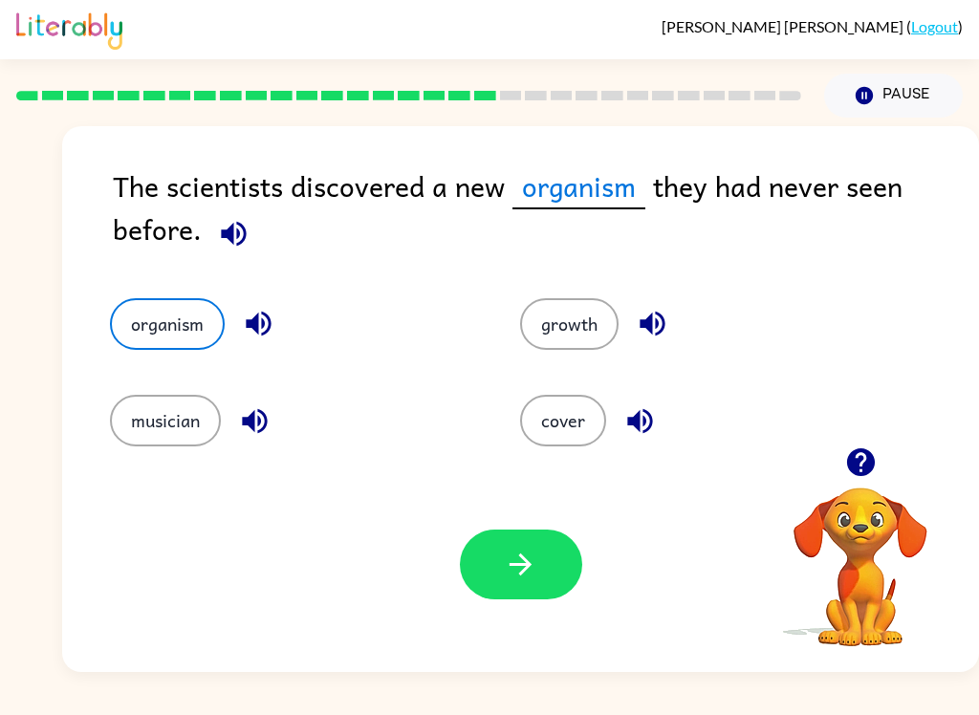
click at [558, 594] on button "button" at bounding box center [521, 565] width 122 height 70
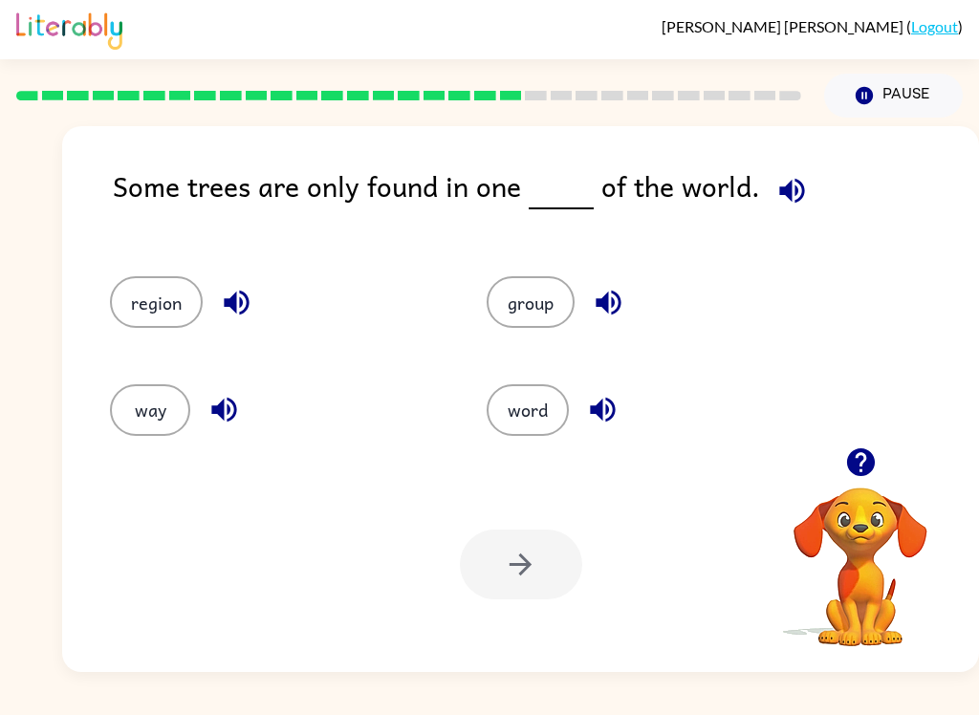
click at [186, 302] on button "region" at bounding box center [156, 302] width 93 height 52
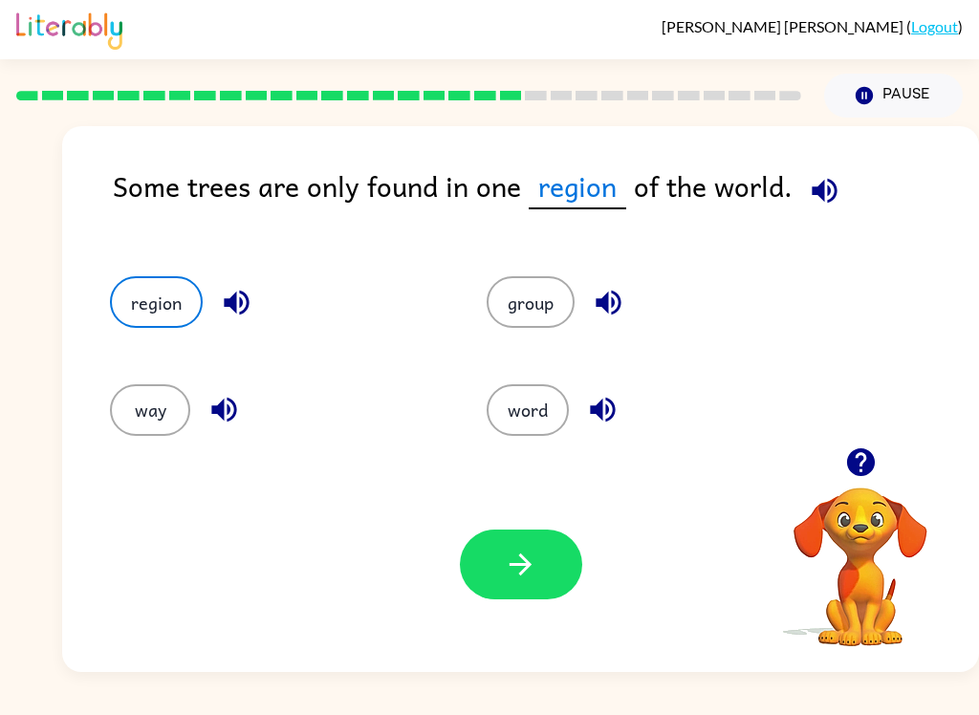
click at [527, 589] on button "button" at bounding box center [521, 565] width 122 height 70
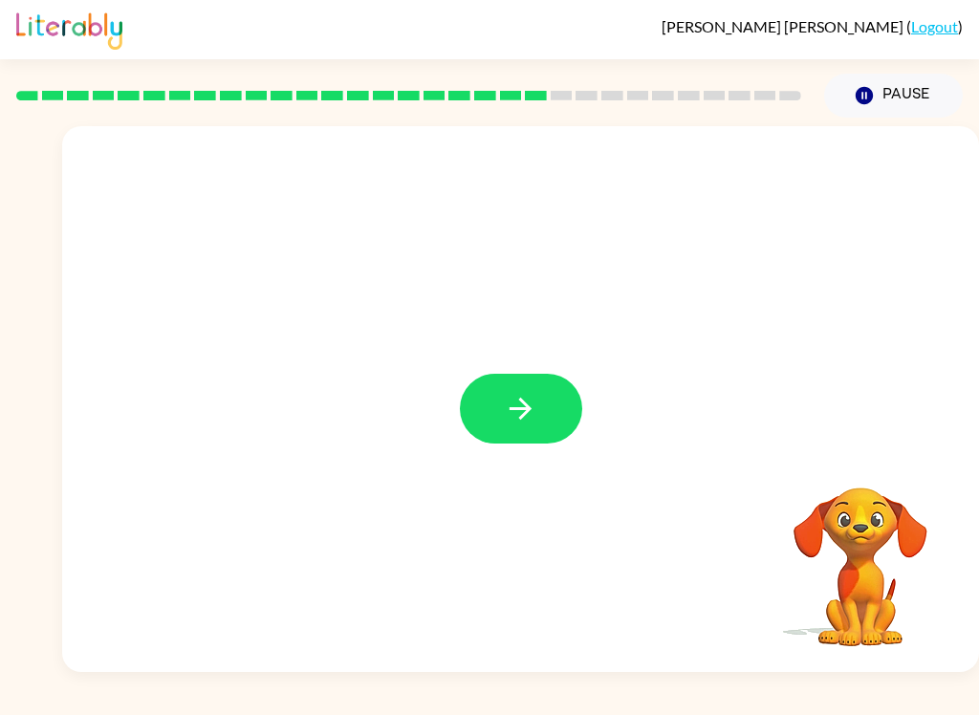
click at [512, 469] on div at bounding box center [520, 399] width 917 height 546
click at [548, 407] on button "button" at bounding box center [521, 409] width 122 height 70
click at [547, 406] on div at bounding box center [521, 409] width 122 height 70
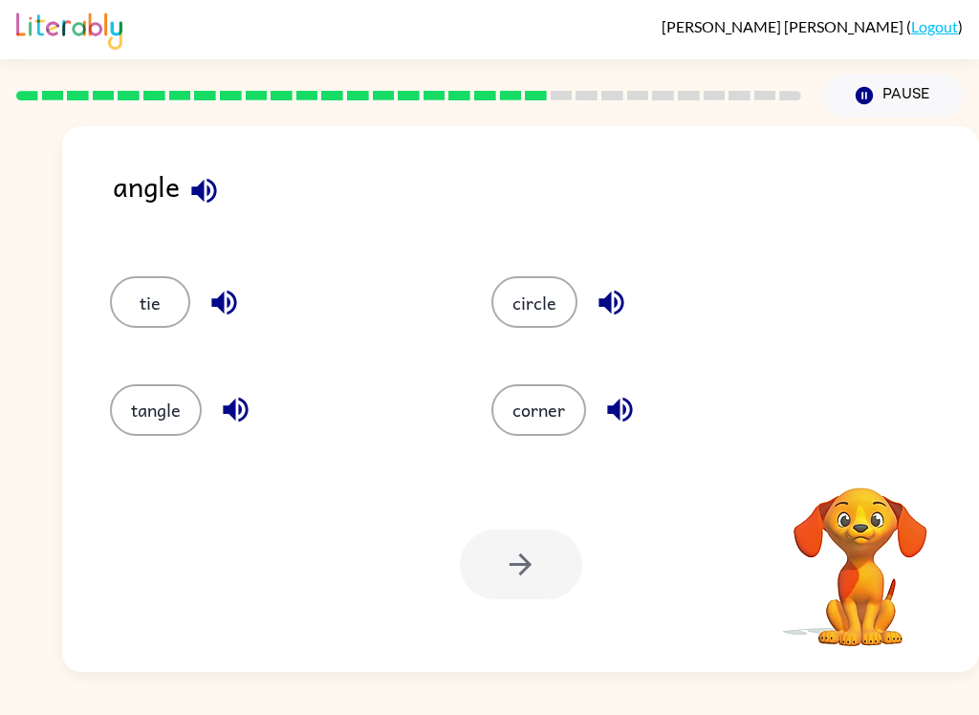
click at [554, 393] on button "corner" at bounding box center [539, 410] width 95 height 52
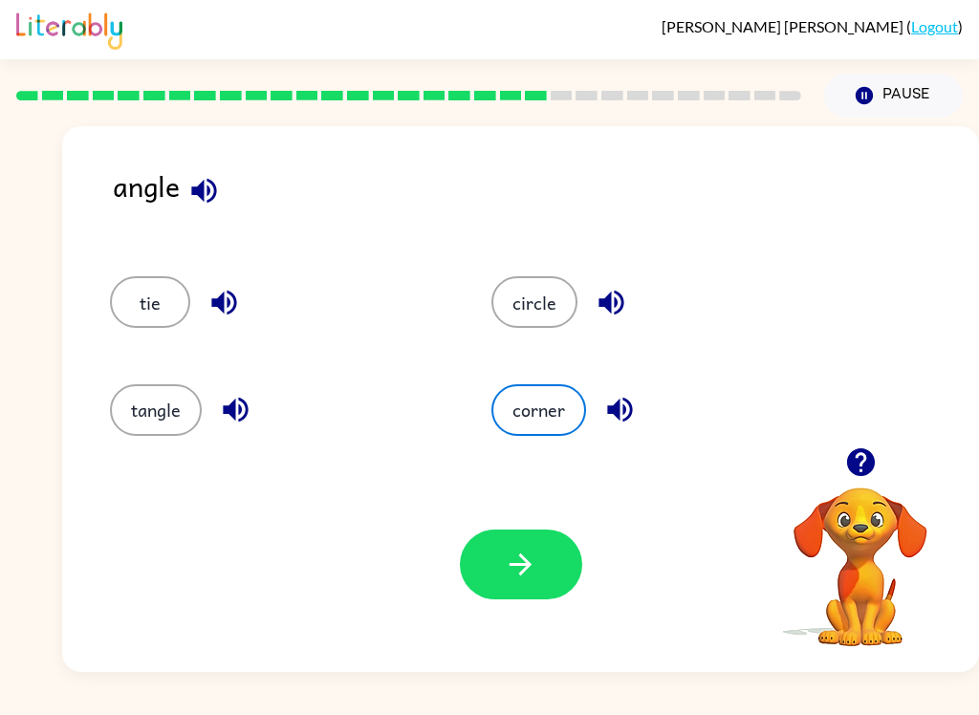
click at [548, 569] on button "button" at bounding box center [521, 565] width 122 height 70
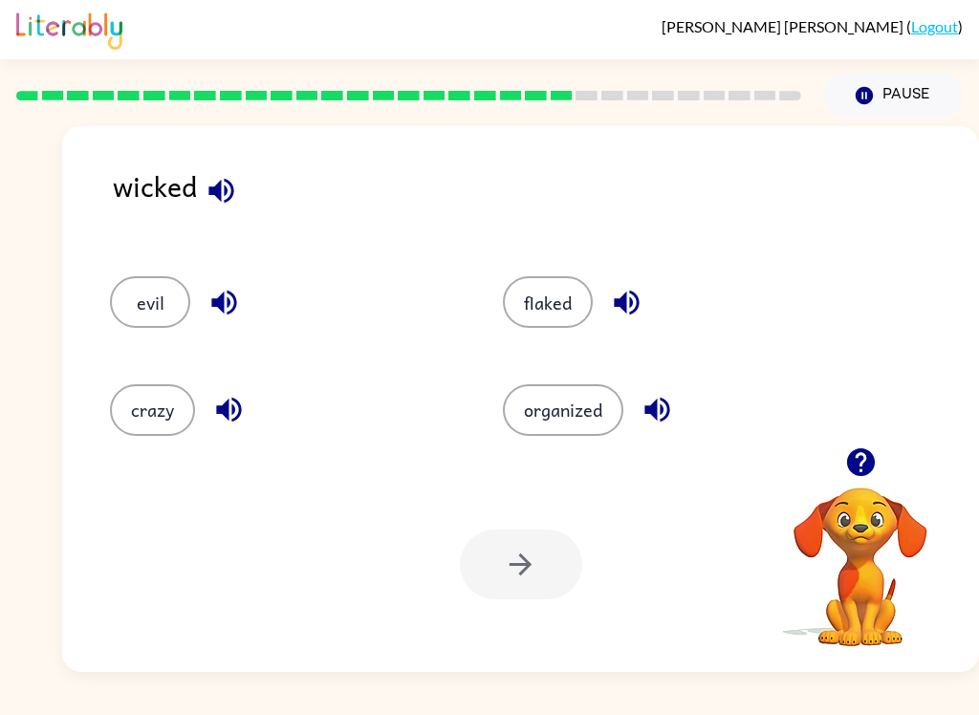
click at [119, 303] on button "evil" at bounding box center [150, 302] width 80 height 52
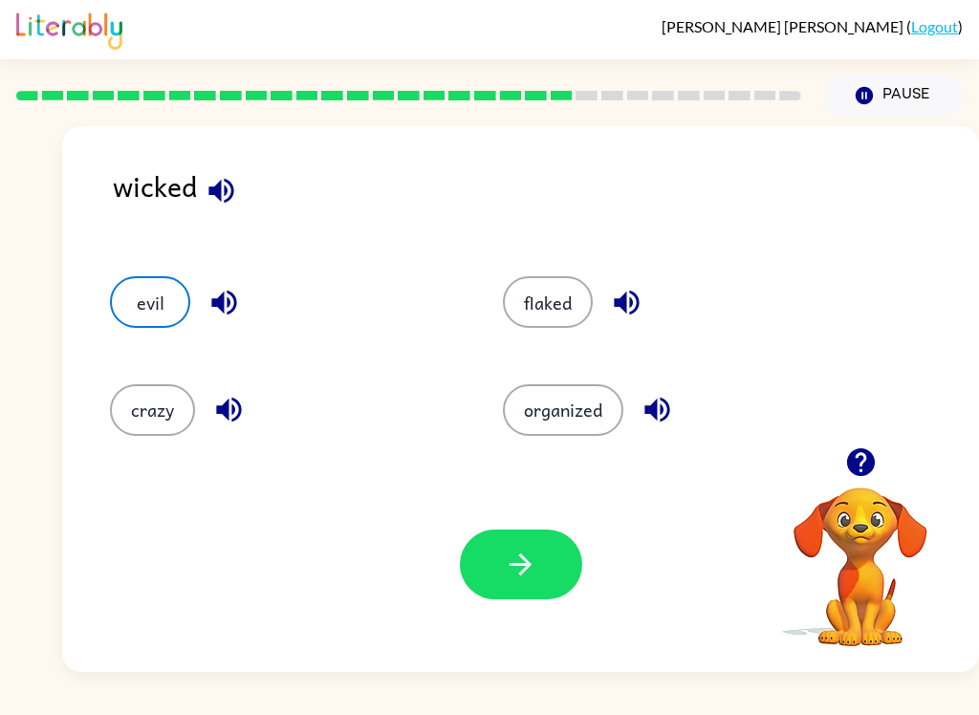
click at [499, 582] on button "button" at bounding box center [521, 565] width 122 height 70
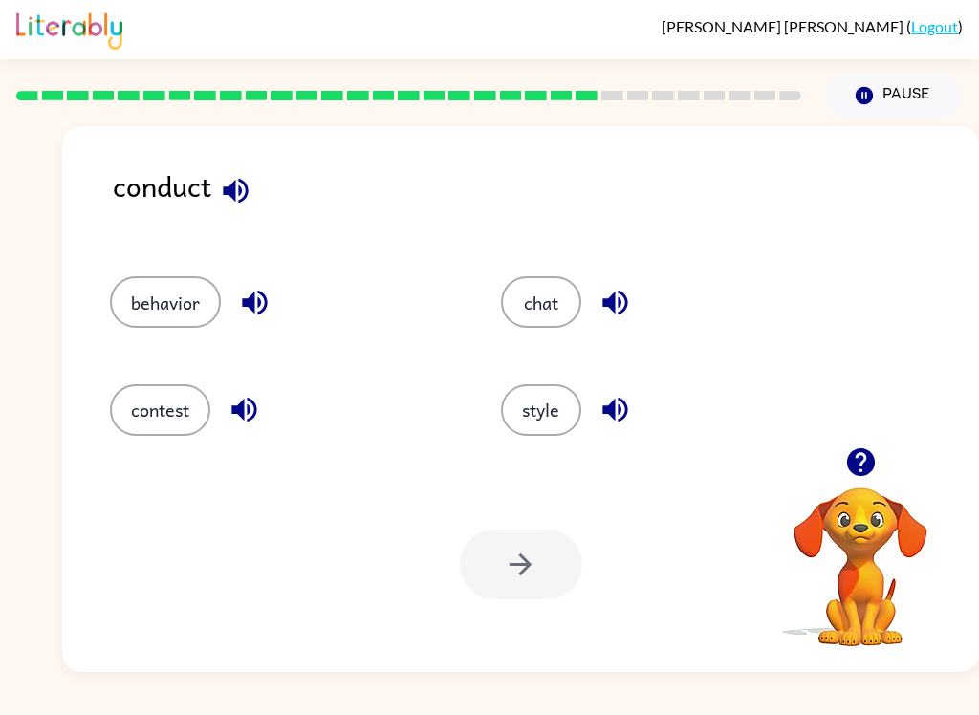
click at [176, 322] on button "behavior" at bounding box center [165, 302] width 111 height 52
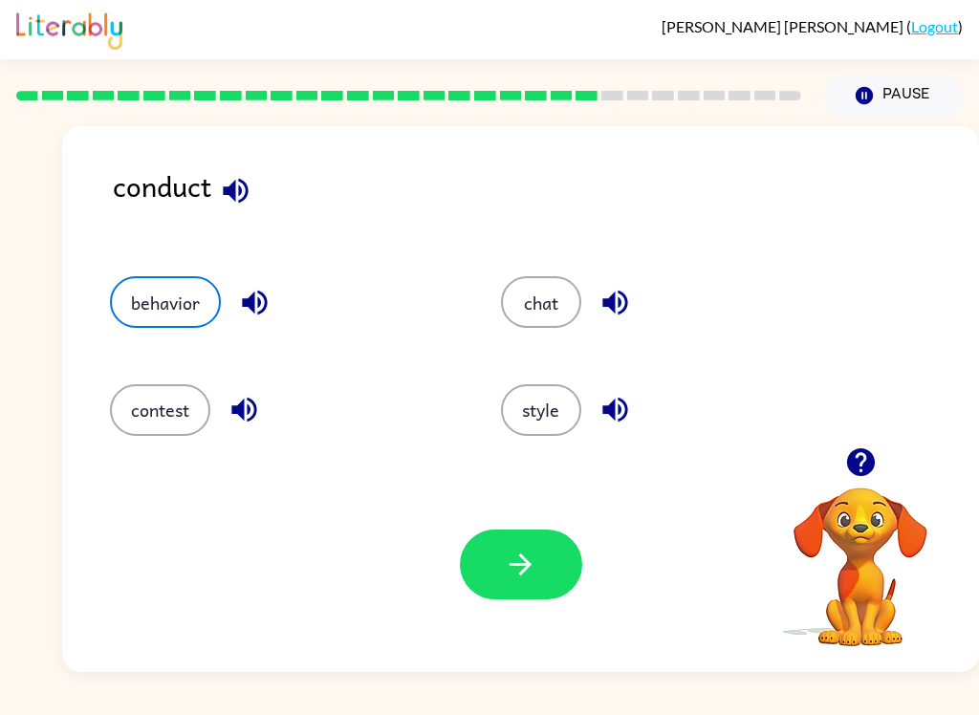
click at [553, 582] on button "button" at bounding box center [521, 565] width 122 height 70
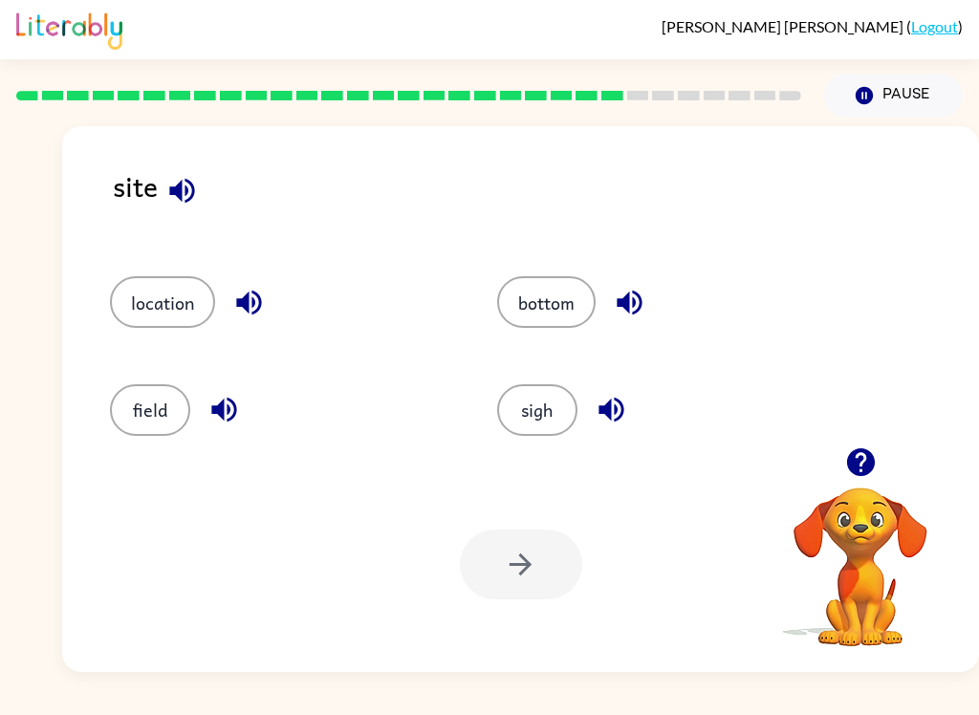
click at [185, 295] on button "location" at bounding box center [162, 302] width 105 height 52
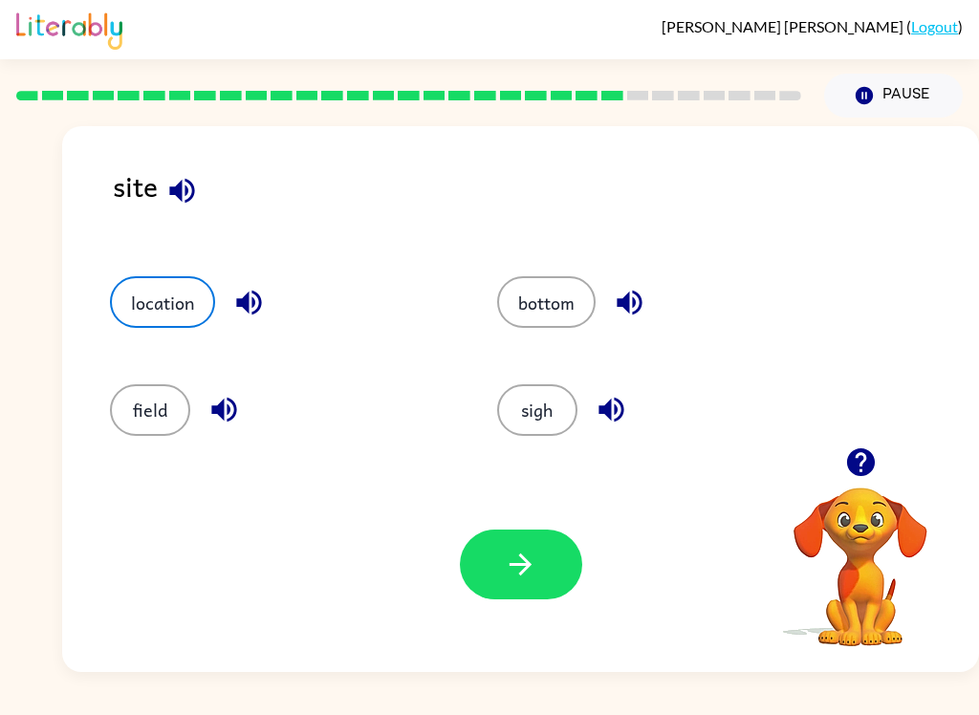
click at [539, 424] on button "sigh" at bounding box center [537, 410] width 80 height 52
click at [503, 573] on button "button" at bounding box center [521, 565] width 122 height 70
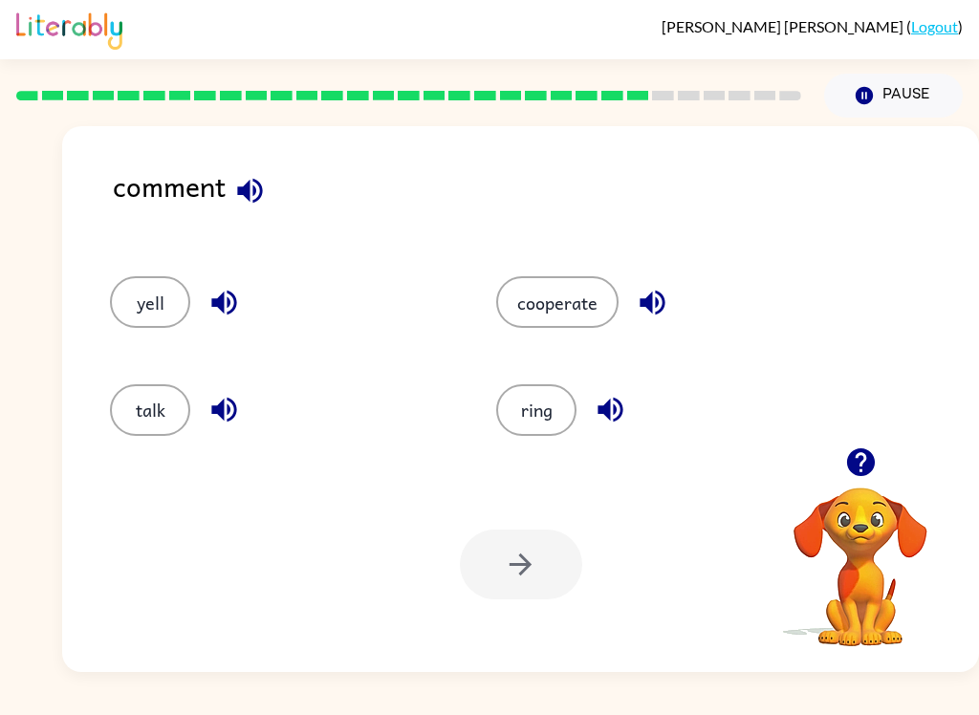
click at [127, 432] on button "talk" at bounding box center [150, 410] width 80 height 52
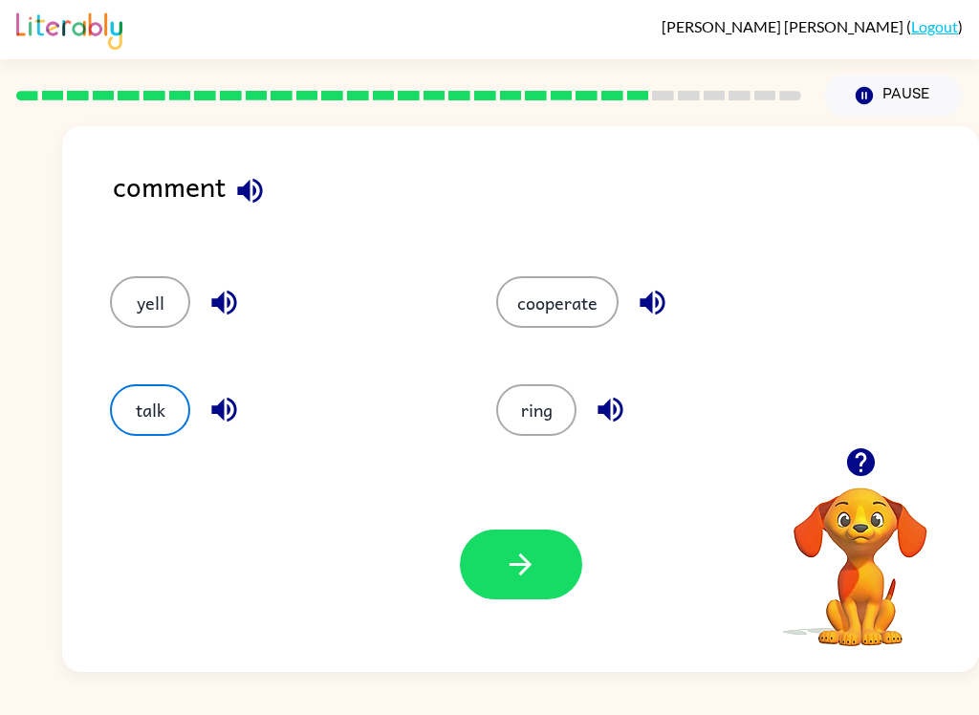
click at [490, 567] on button "button" at bounding box center [521, 565] width 122 height 70
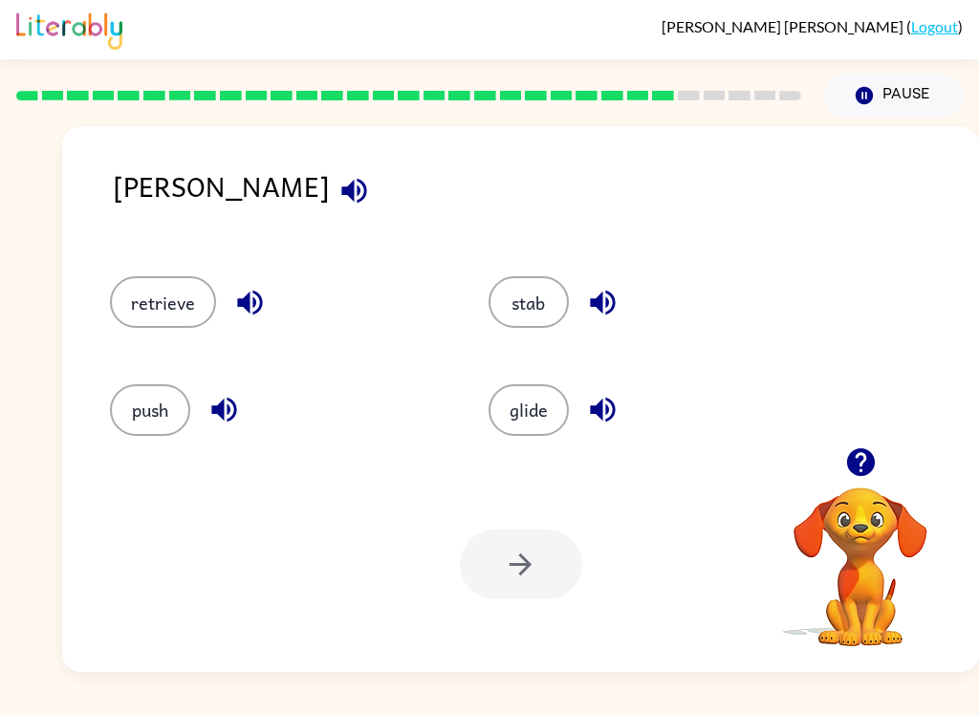
click at [170, 292] on button "retrieve" at bounding box center [163, 302] width 106 height 52
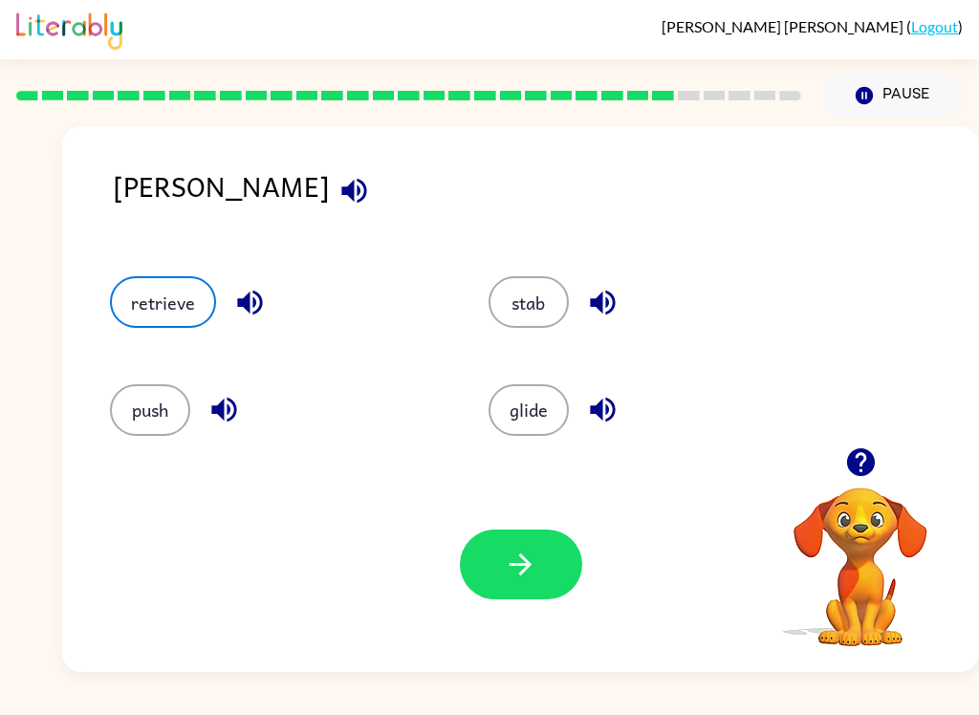
click at [529, 571] on icon "button" at bounding box center [520, 564] width 33 height 33
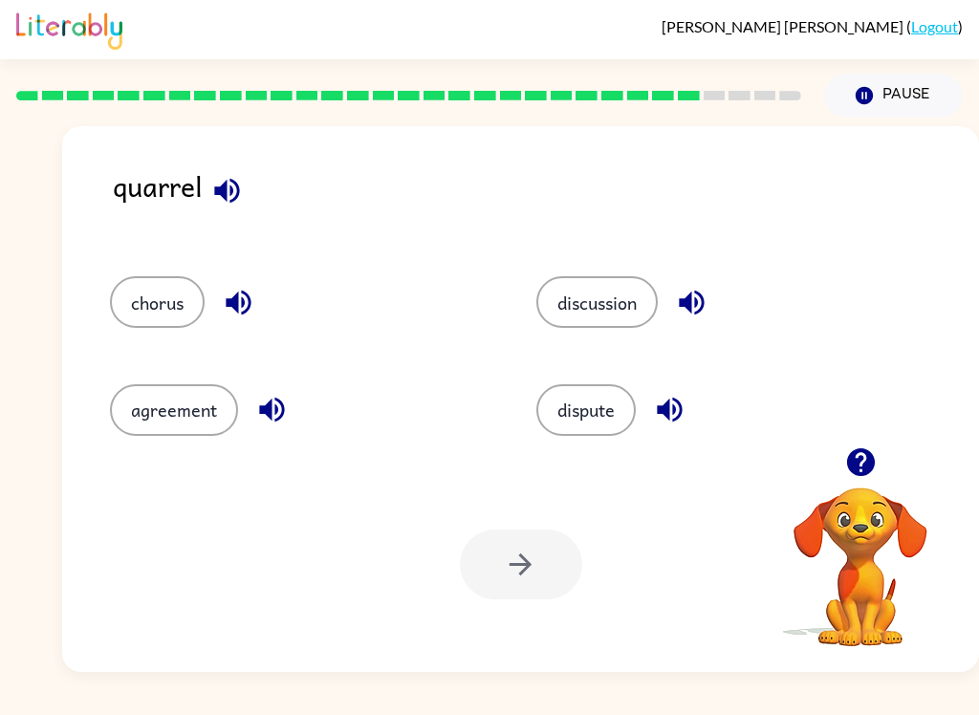
click at [216, 308] on button "button" at bounding box center [238, 302] width 49 height 49
click at [168, 317] on button "chorus" at bounding box center [157, 302] width 95 height 52
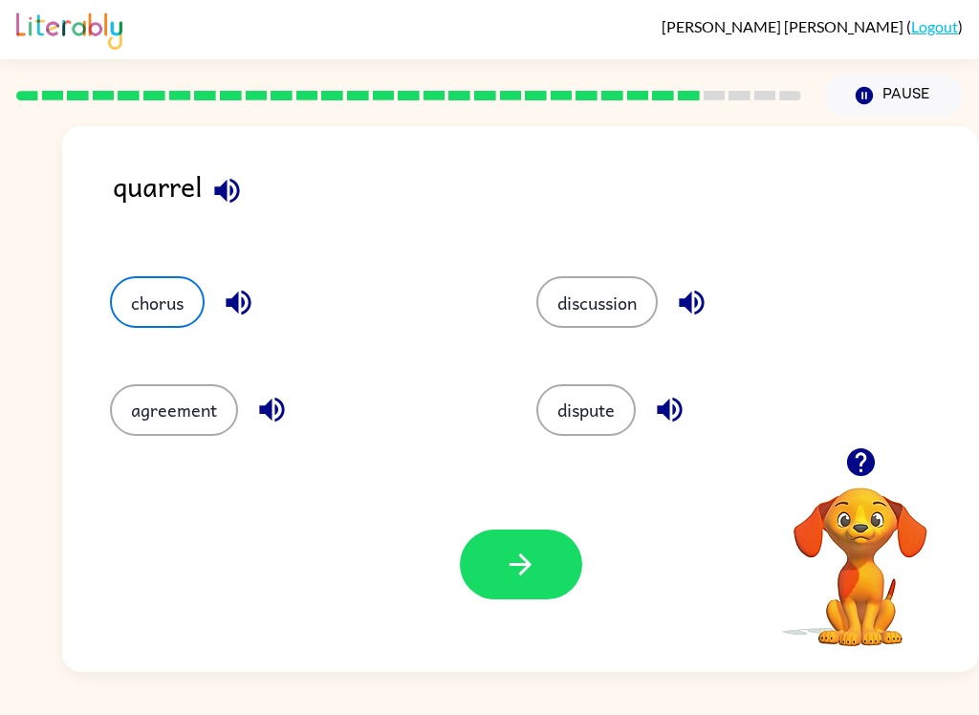
click at [613, 423] on button "dispute" at bounding box center [585, 410] width 99 height 52
click at [508, 587] on button "button" at bounding box center [521, 565] width 122 height 70
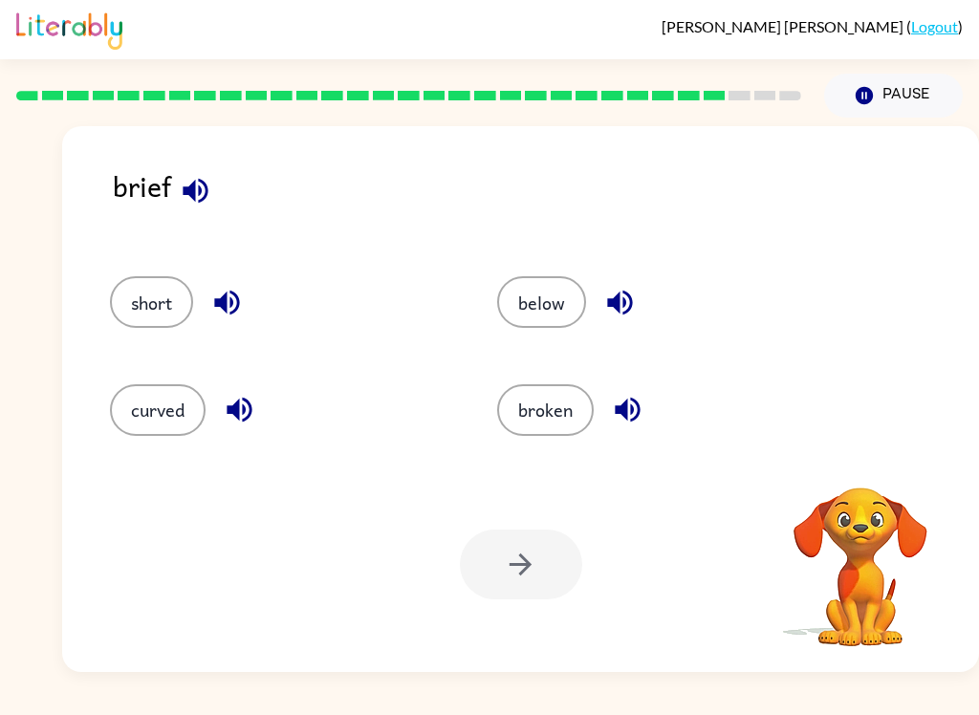
click at [164, 297] on button "short" at bounding box center [151, 302] width 83 height 52
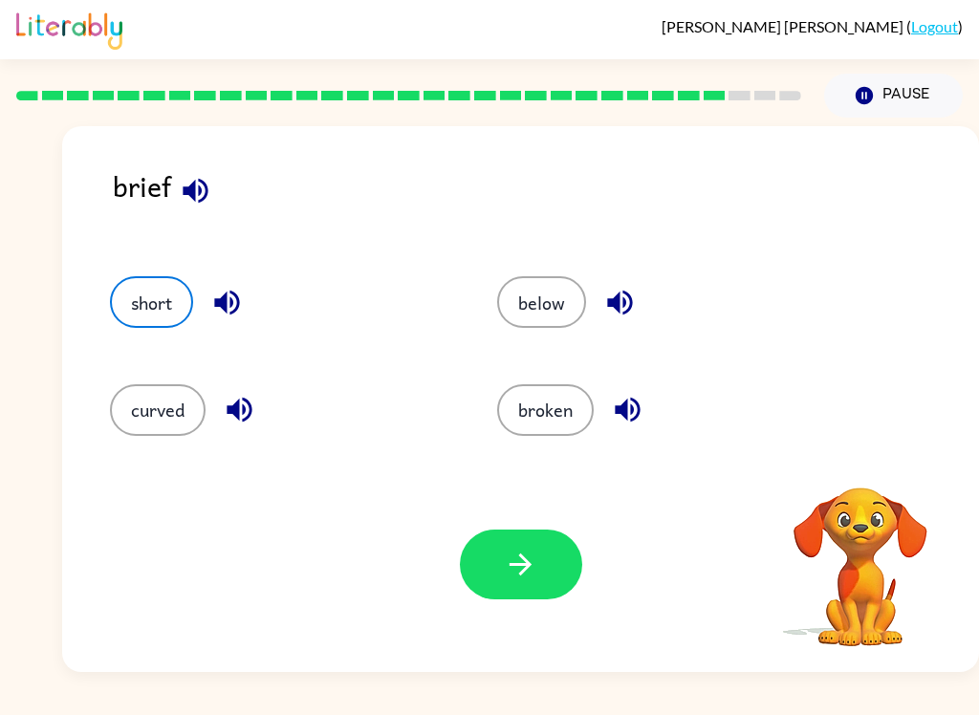
click at [570, 320] on button "below" at bounding box center [541, 302] width 89 height 52
click at [154, 423] on button "curved" at bounding box center [158, 410] width 96 height 52
click at [494, 609] on div "Your browser must support playing .mp4 files to use Literably. Please try using…" at bounding box center [520, 564] width 917 height 215
click at [566, 569] on button "button" at bounding box center [521, 565] width 122 height 70
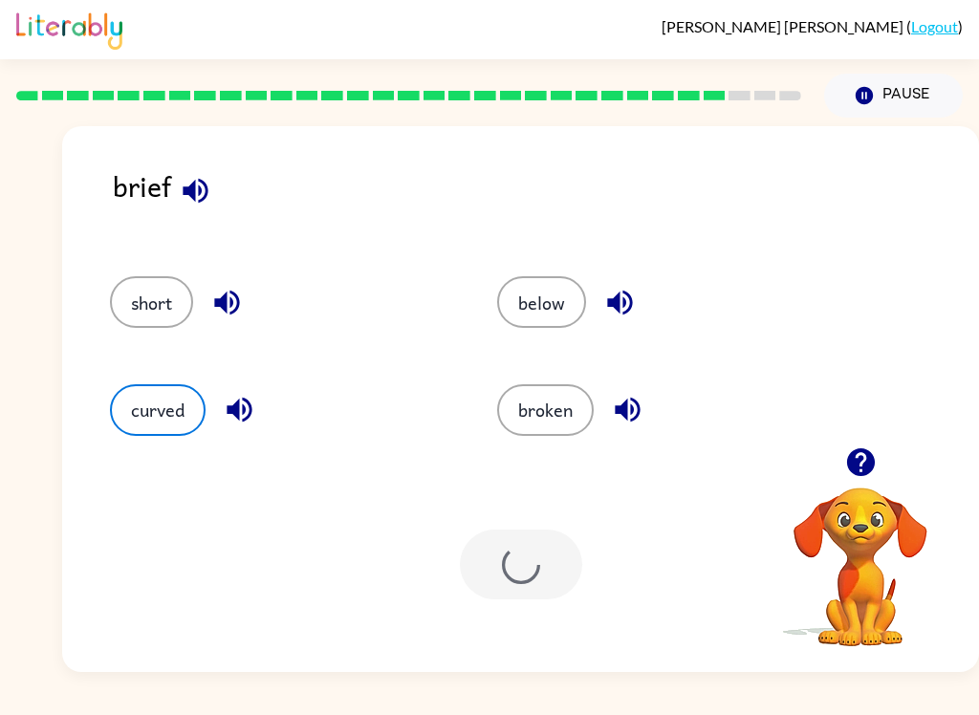
click at [507, 580] on div at bounding box center [521, 565] width 122 height 70
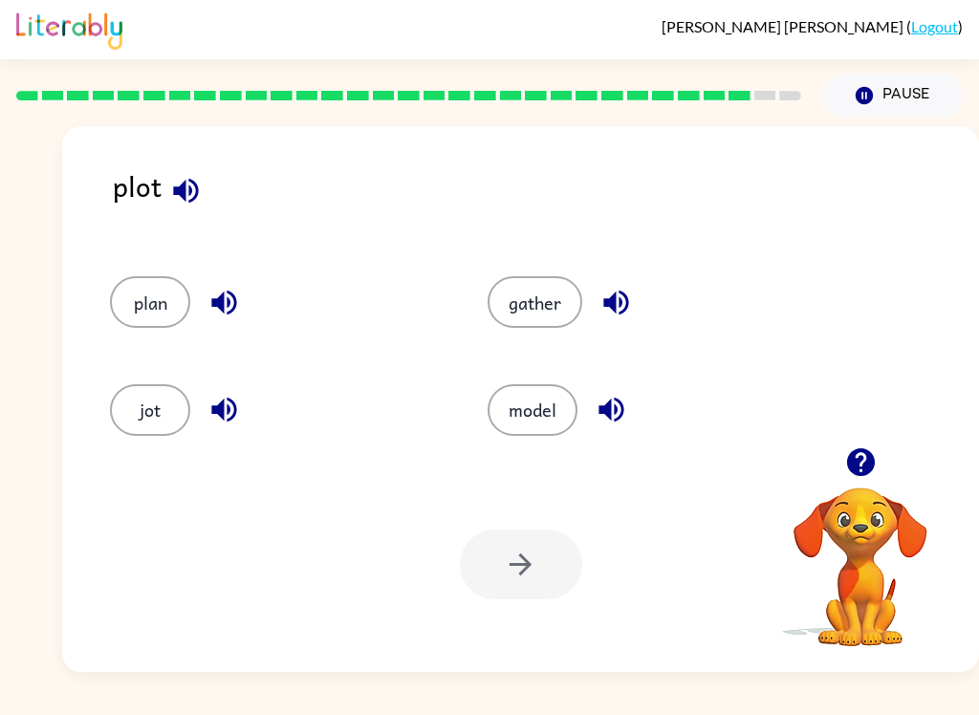
click at [162, 294] on button "plan" at bounding box center [150, 302] width 80 height 52
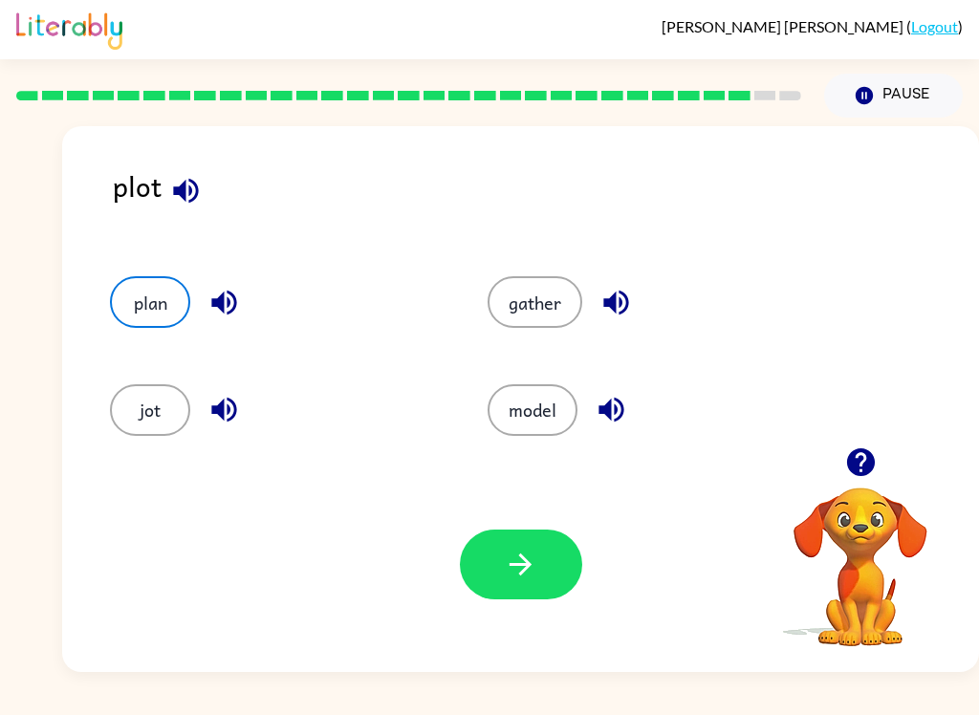
click at [541, 596] on button "button" at bounding box center [521, 565] width 122 height 70
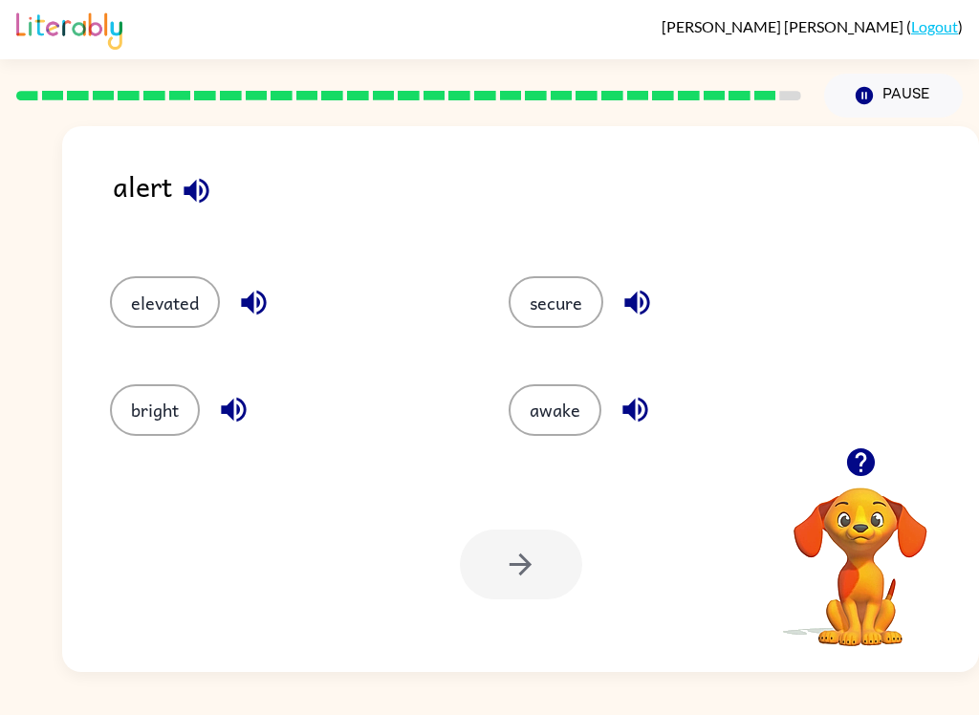
click at [590, 306] on button "secure" at bounding box center [556, 302] width 95 height 52
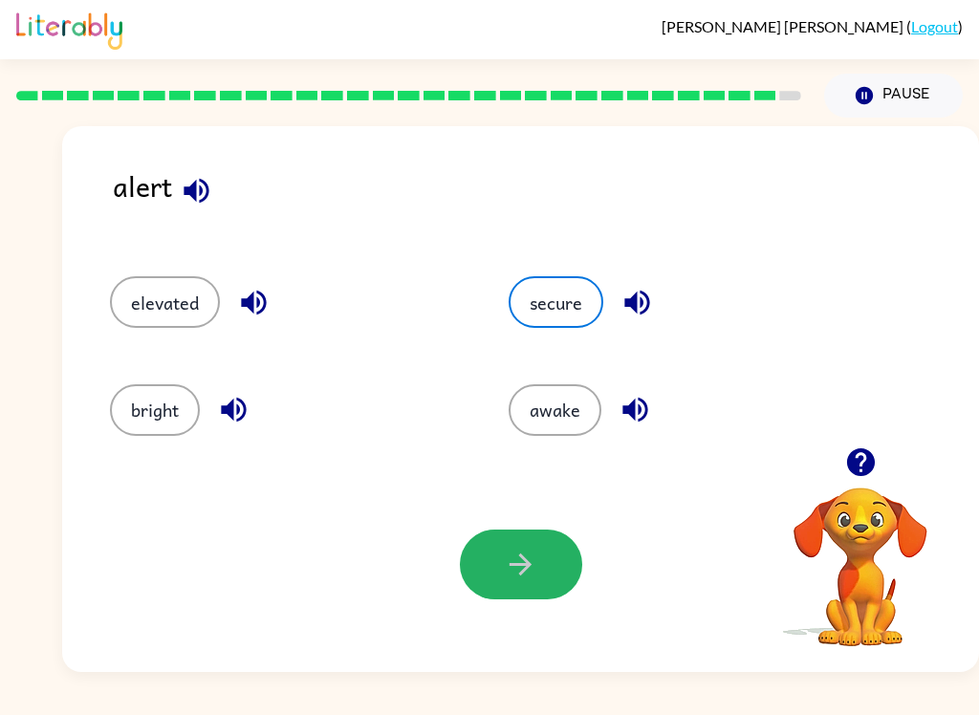
click at [564, 587] on button "button" at bounding box center [521, 565] width 122 height 70
